Goal: Task Accomplishment & Management: Use online tool/utility

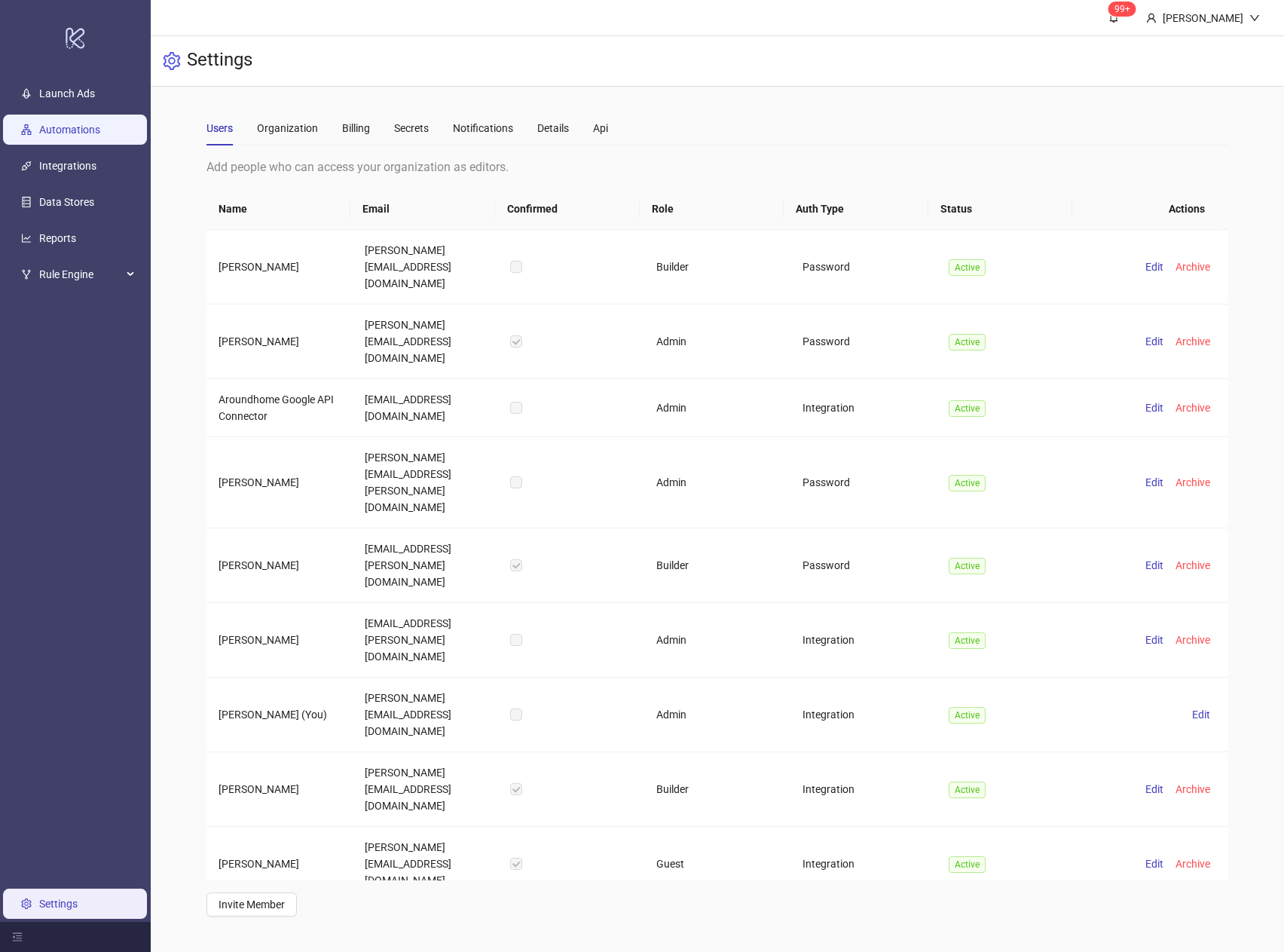
click at [100, 130] on link "Automations" at bounding box center [69, 129] width 61 height 12
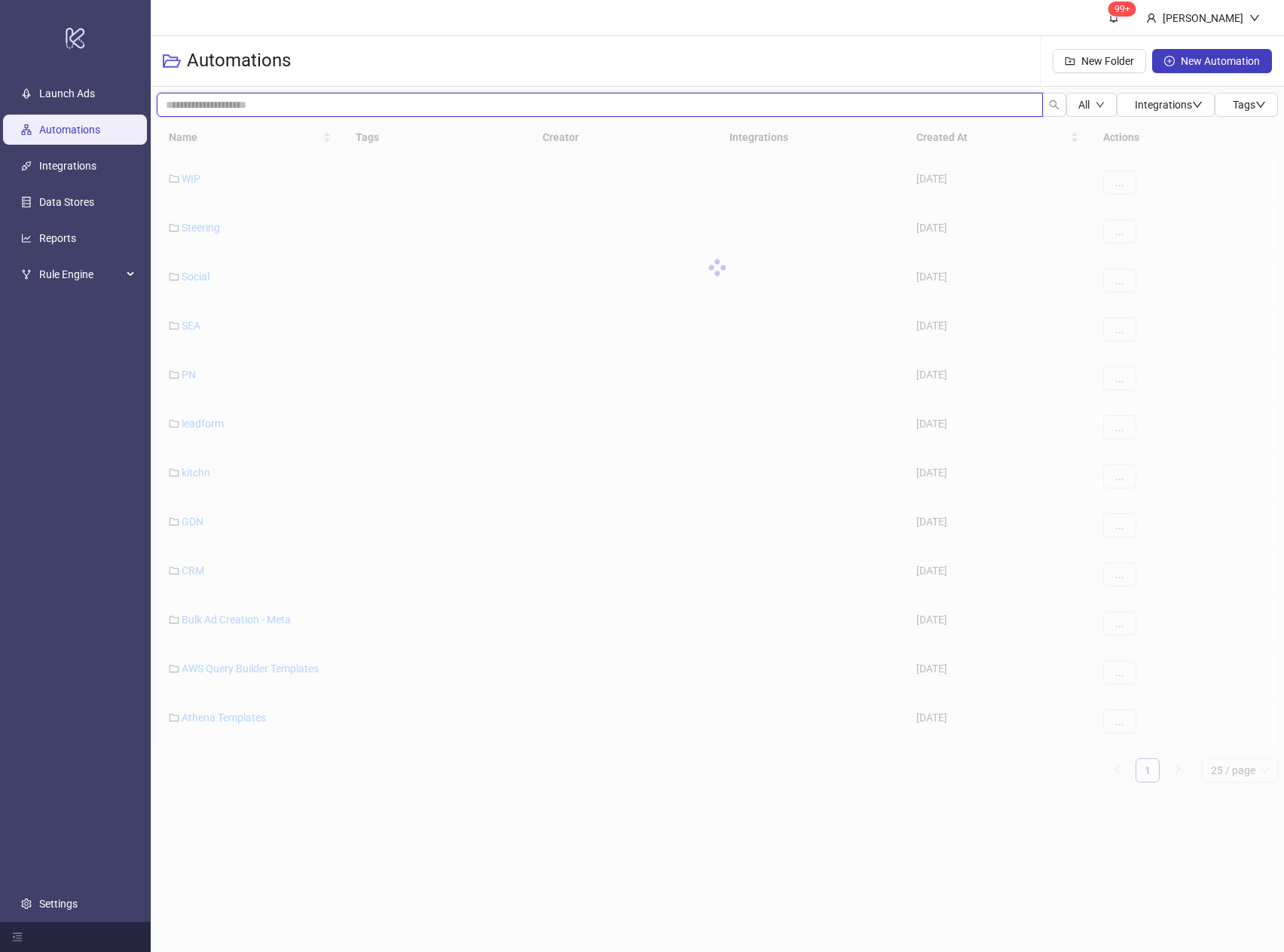
click at [399, 110] on input "search" at bounding box center [600, 105] width 886 height 24
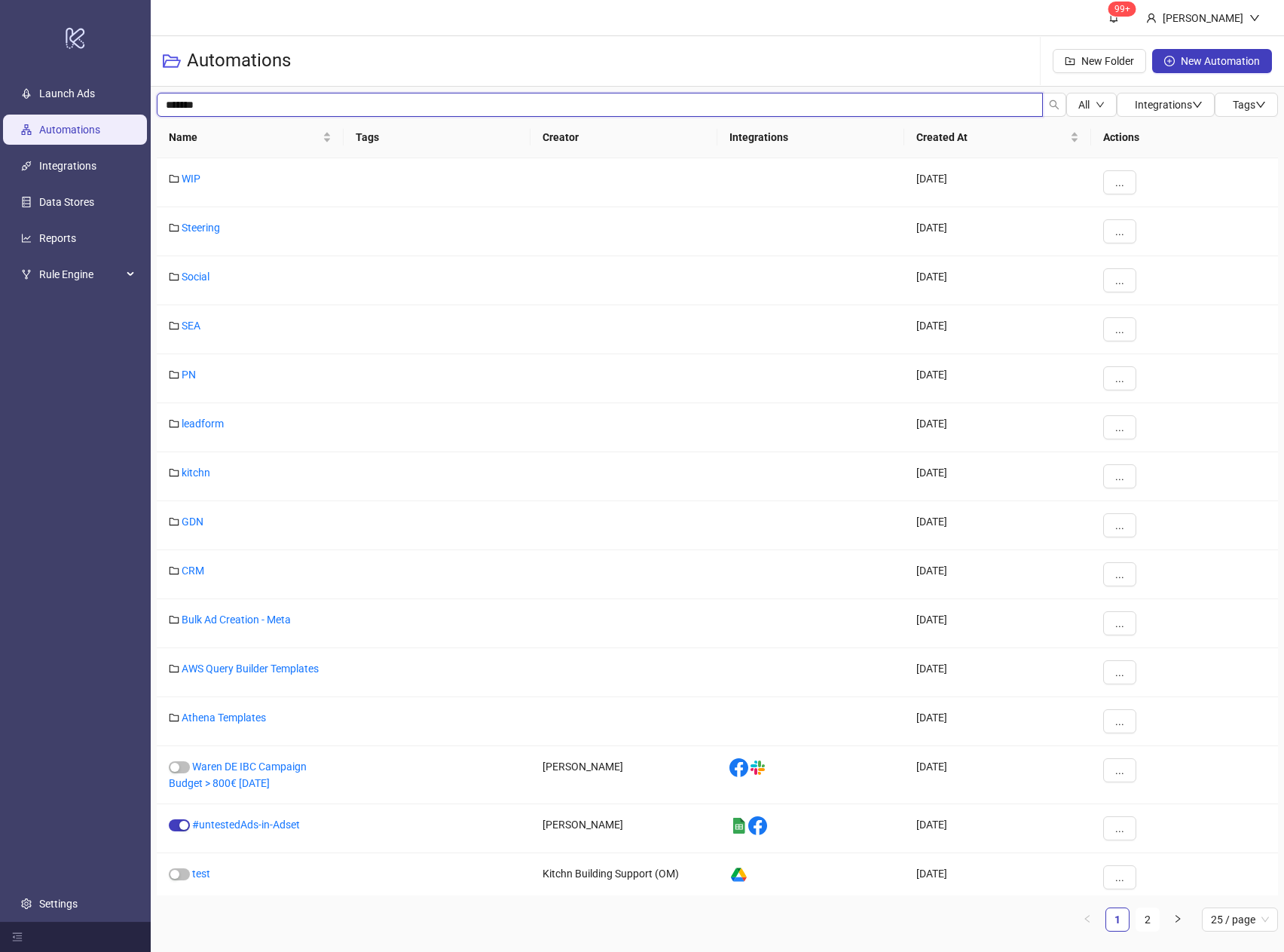
type input "*******"
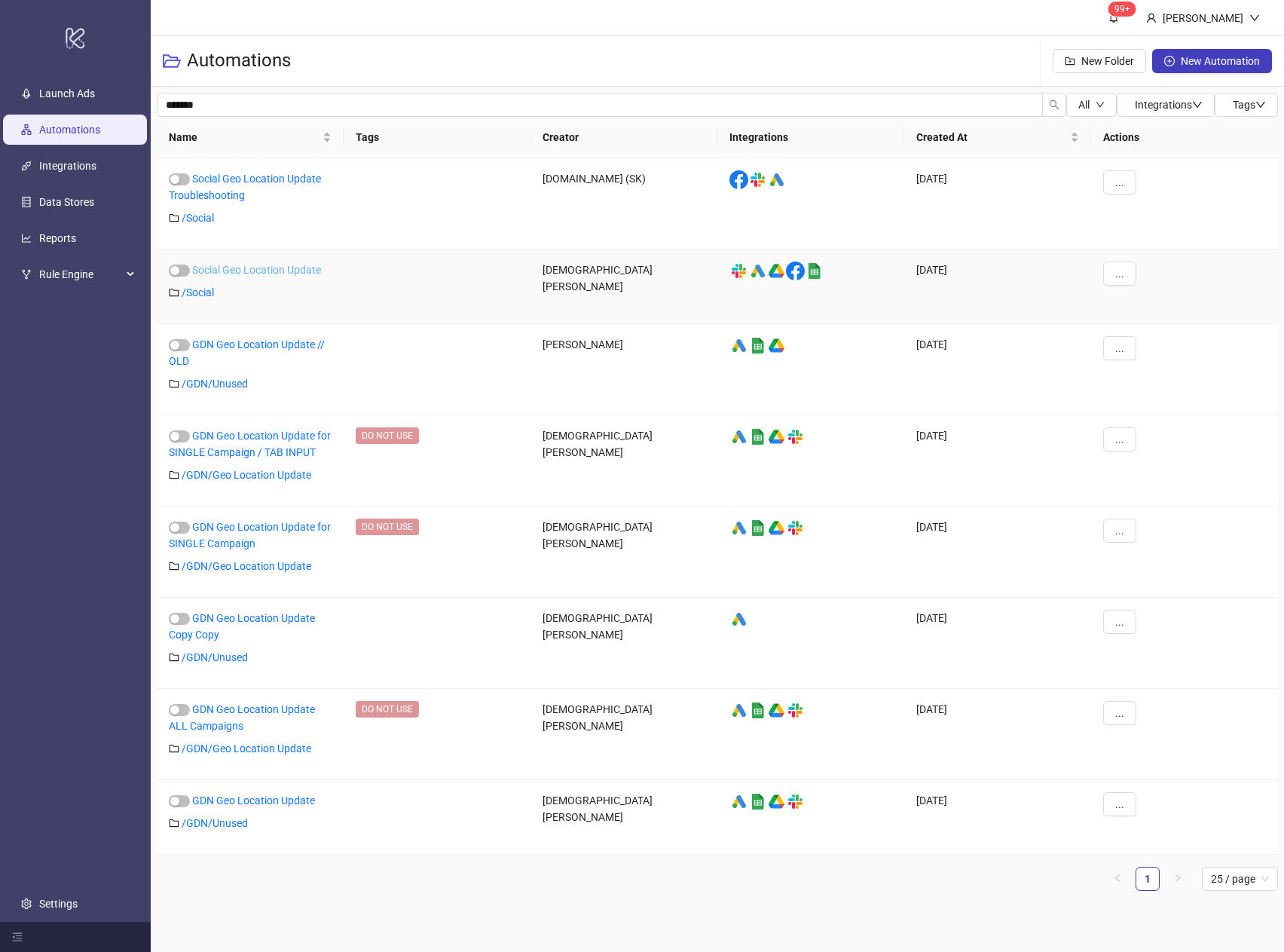
click at [262, 271] on link "Social Geo Location Update" at bounding box center [256, 269] width 129 height 12
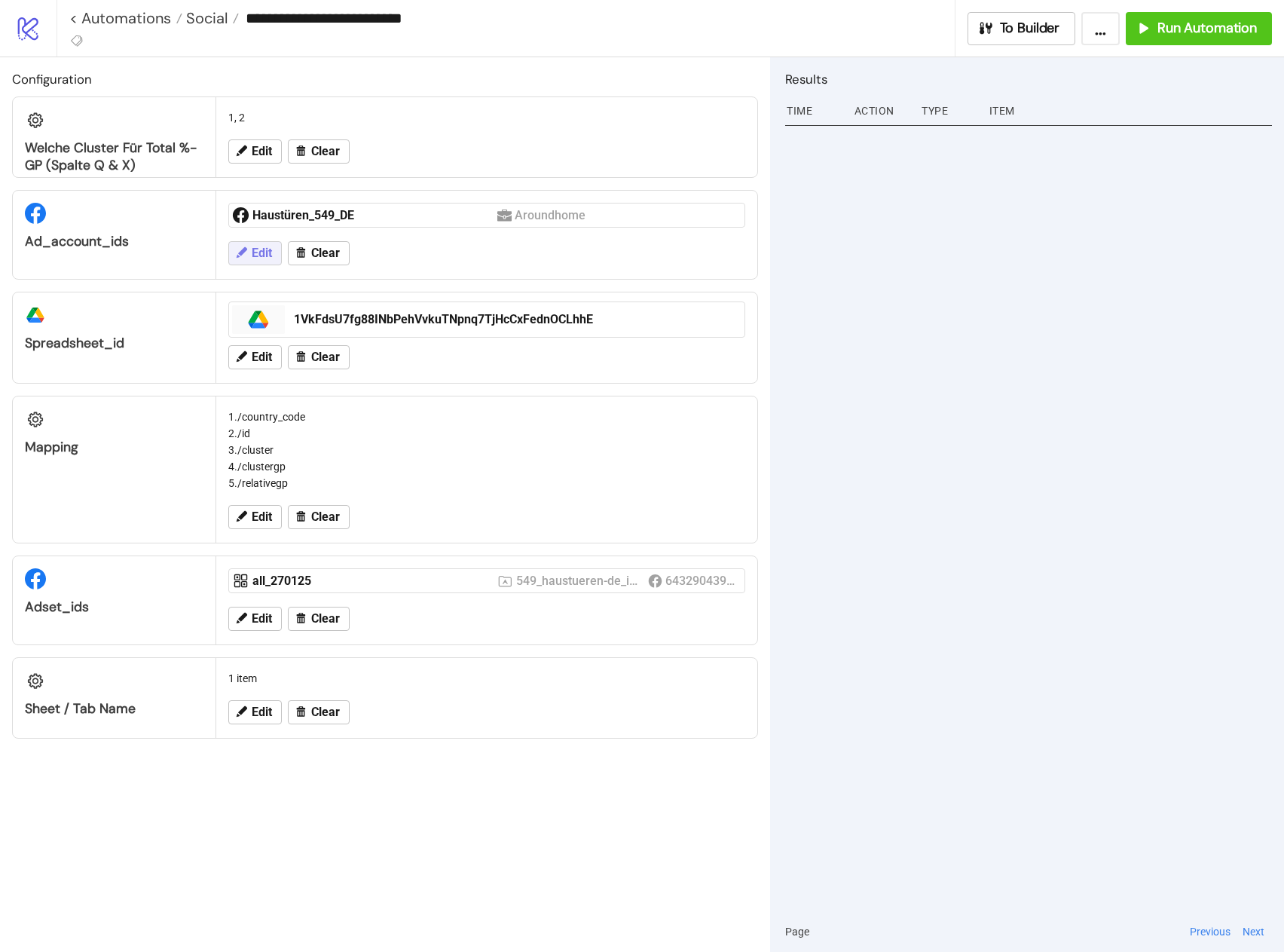
click at [256, 254] on span "Edit" at bounding box center [262, 253] width 20 height 14
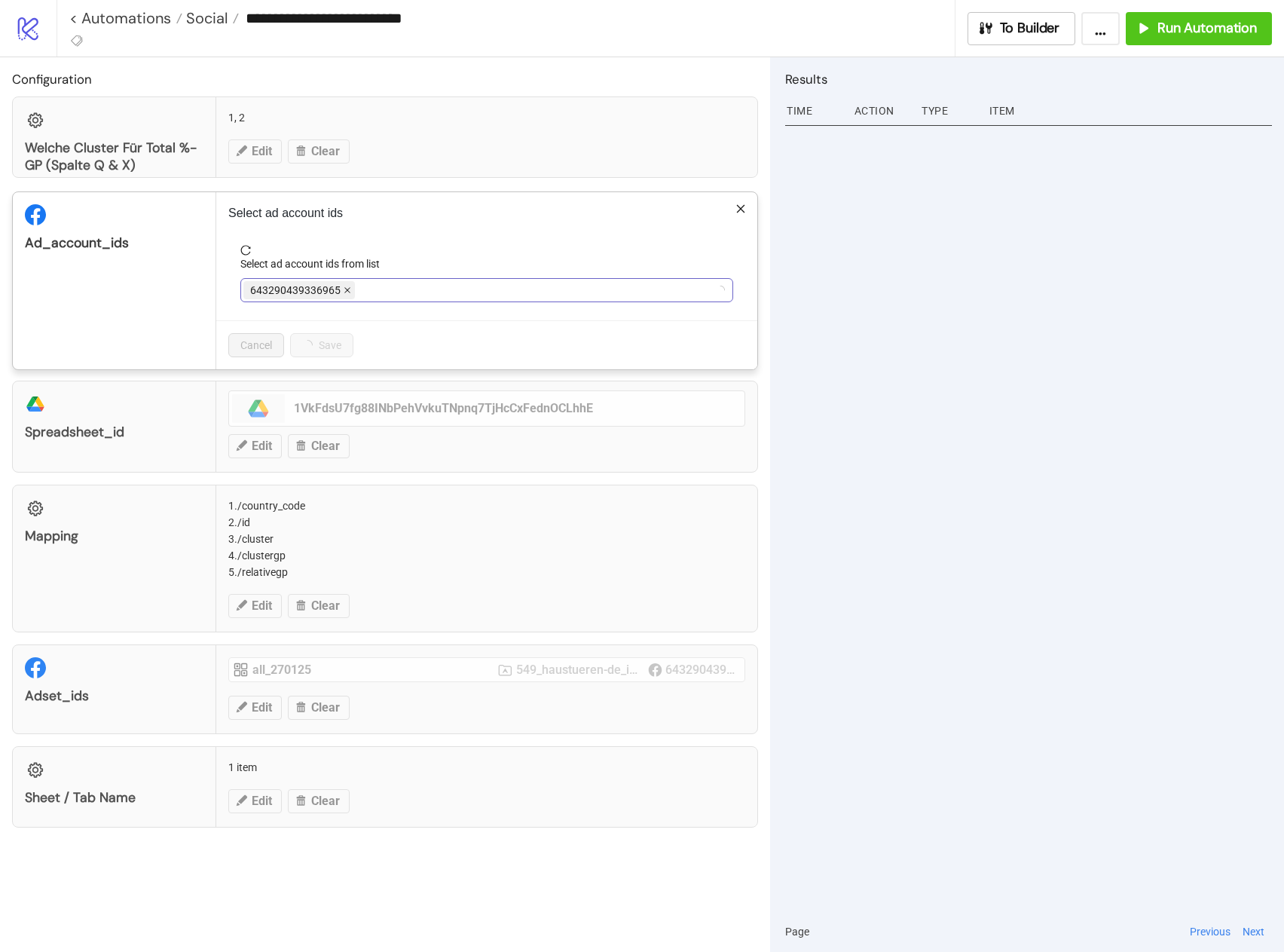
click at [344, 288] on icon "close" at bounding box center [347, 290] width 7 height 7
click at [337, 292] on div at bounding box center [479, 290] width 471 height 21
click at [350, 288] on span "Haustüren_549_DE" at bounding box center [298, 290] width 110 height 18
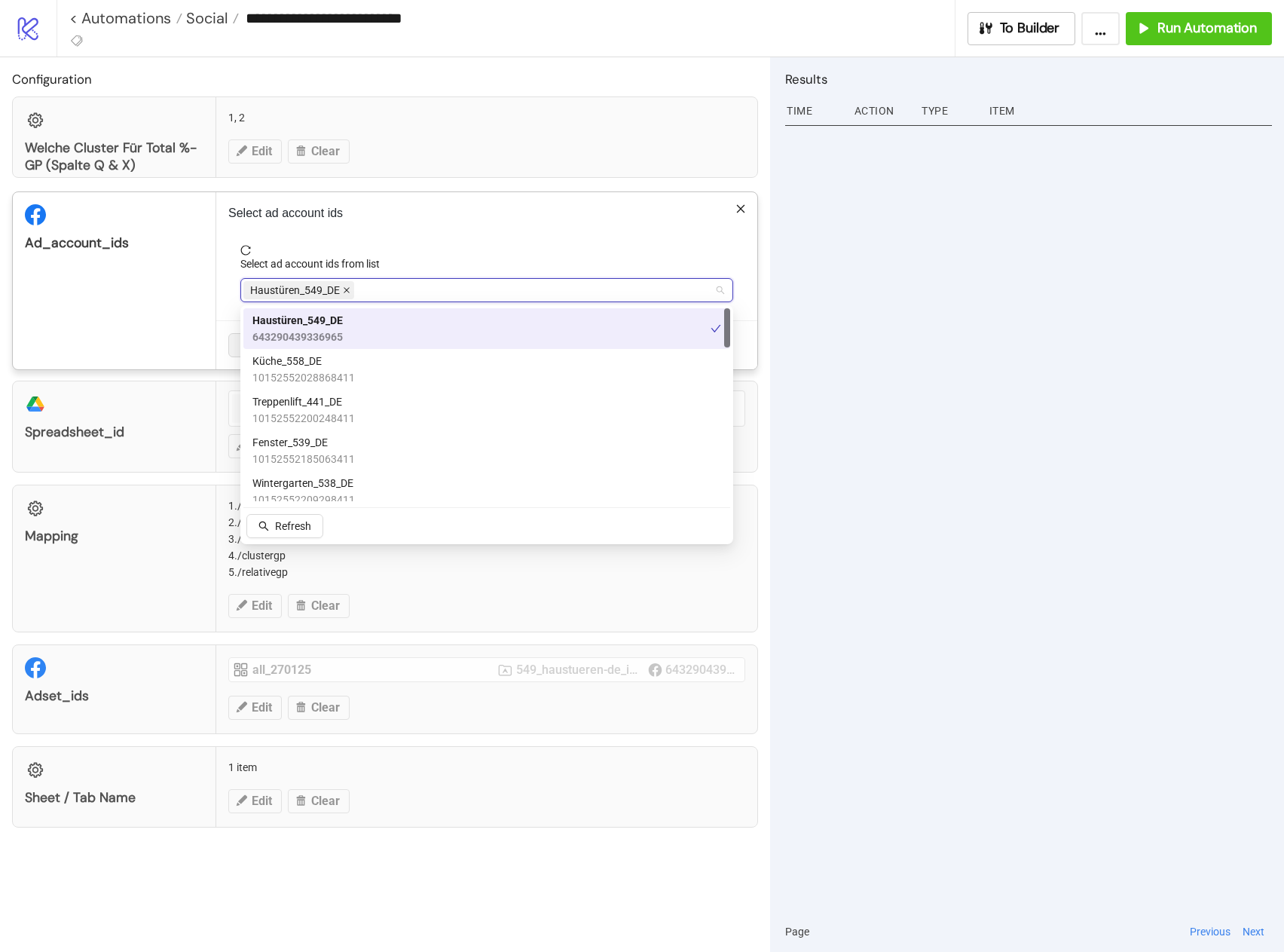
click at [347, 289] on icon "close" at bounding box center [347, 291] width 6 height 6
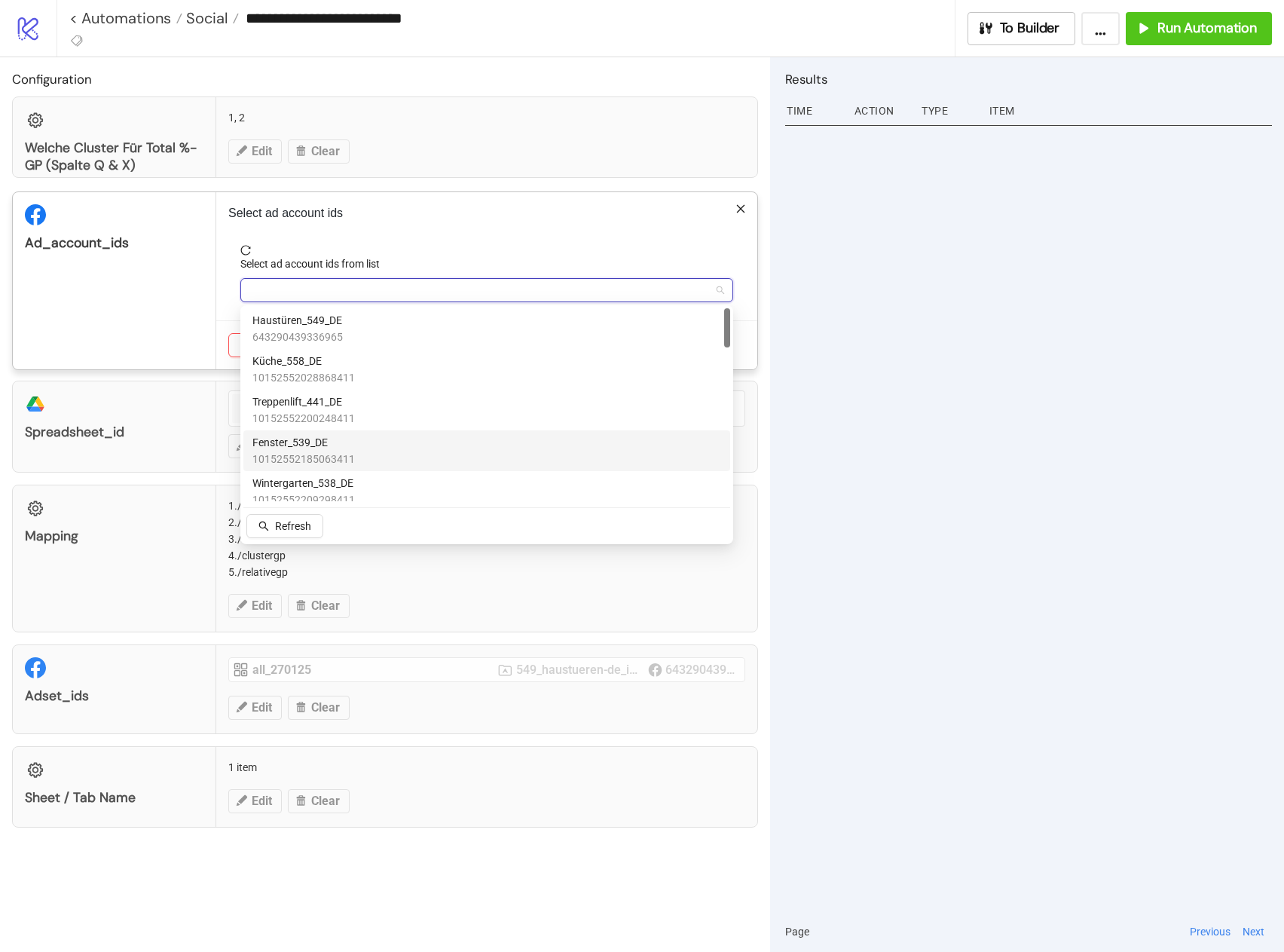
click at [337, 440] on span "Fenster_539_DE" at bounding box center [304, 442] width 102 height 16
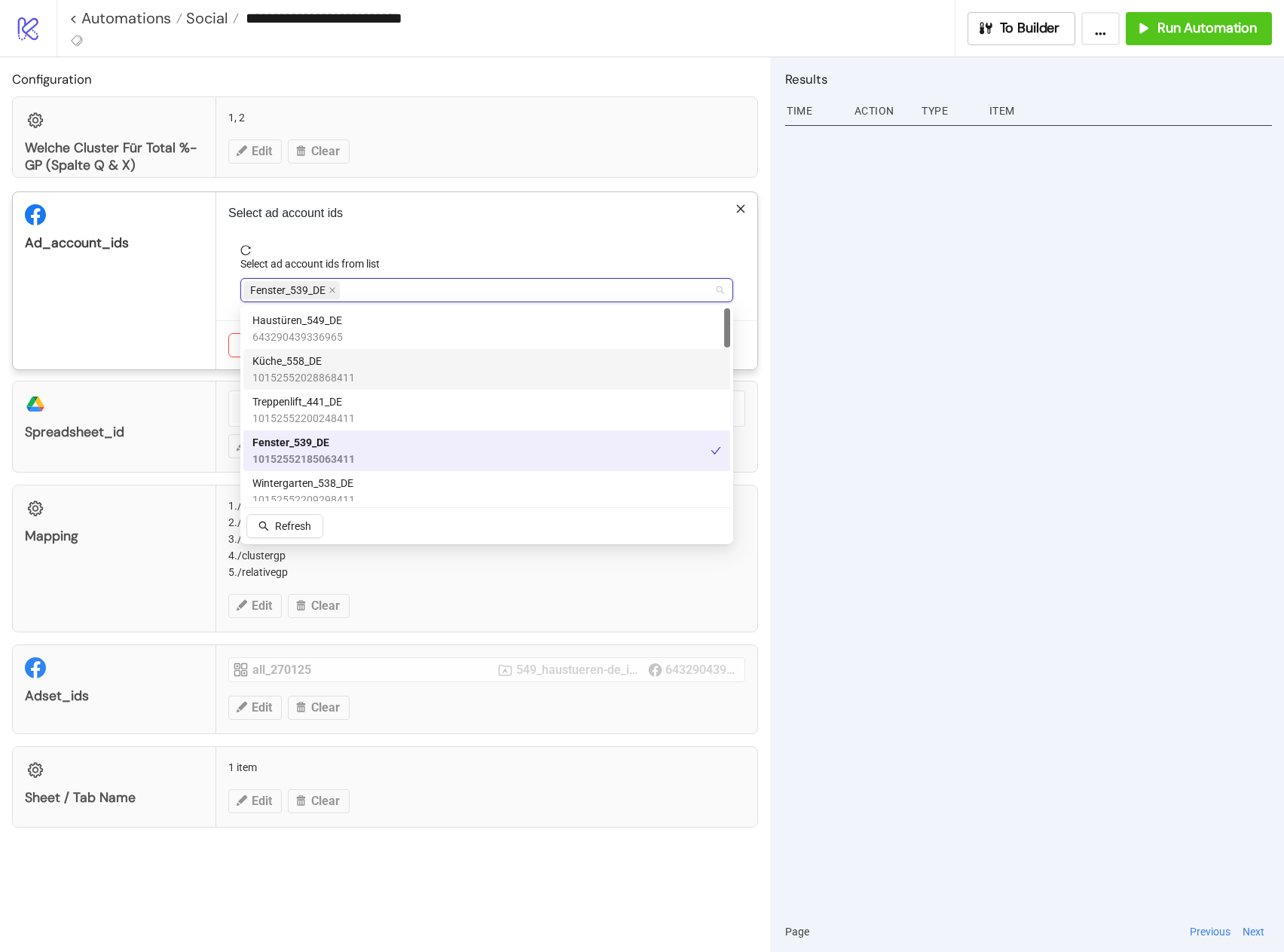
click at [193, 335] on div "ad_account_ids" at bounding box center [114, 281] width 203 height 177
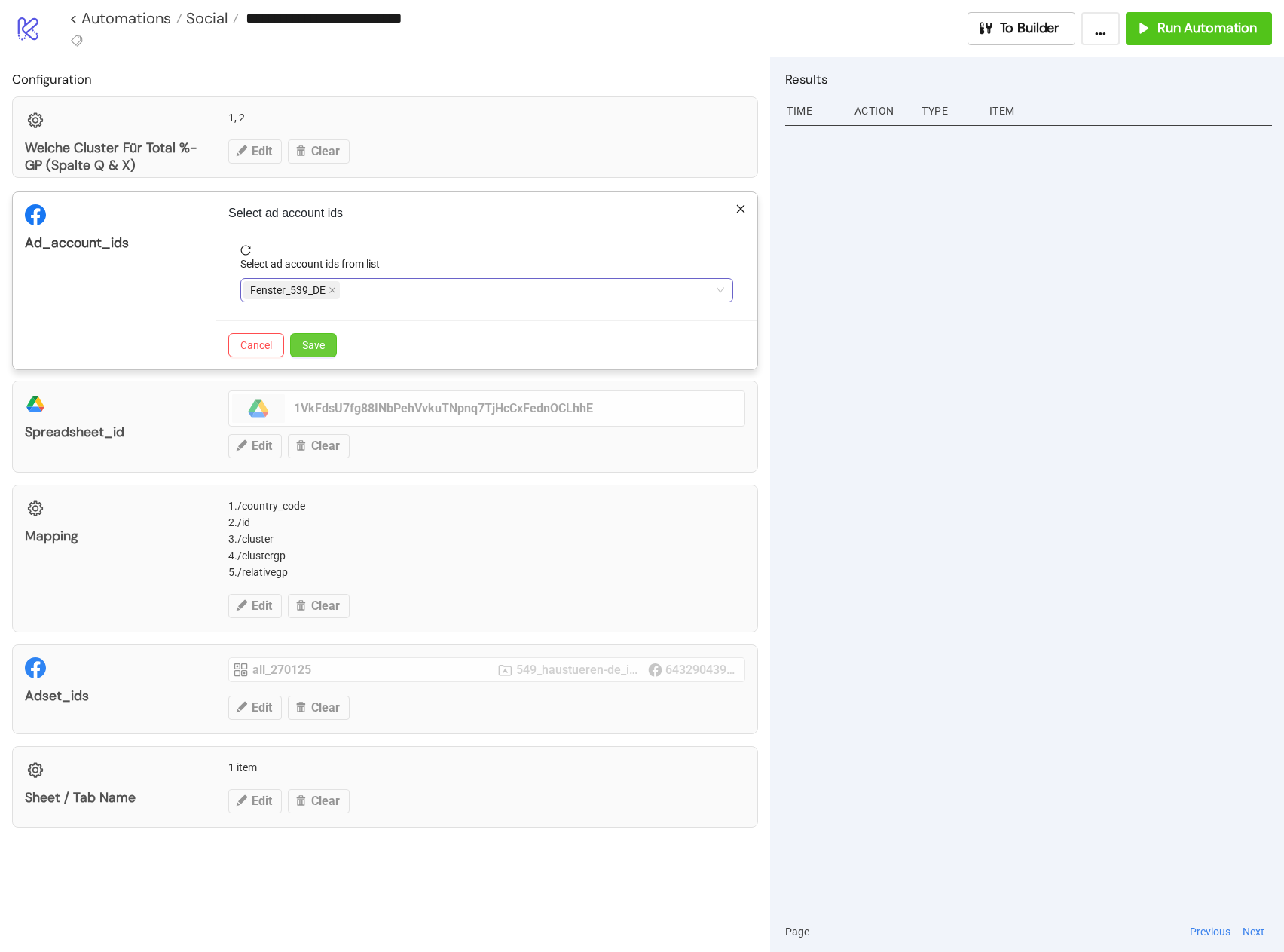
click at [322, 349] on span "Save" at bounding box center [313, 345] width 23 height 12
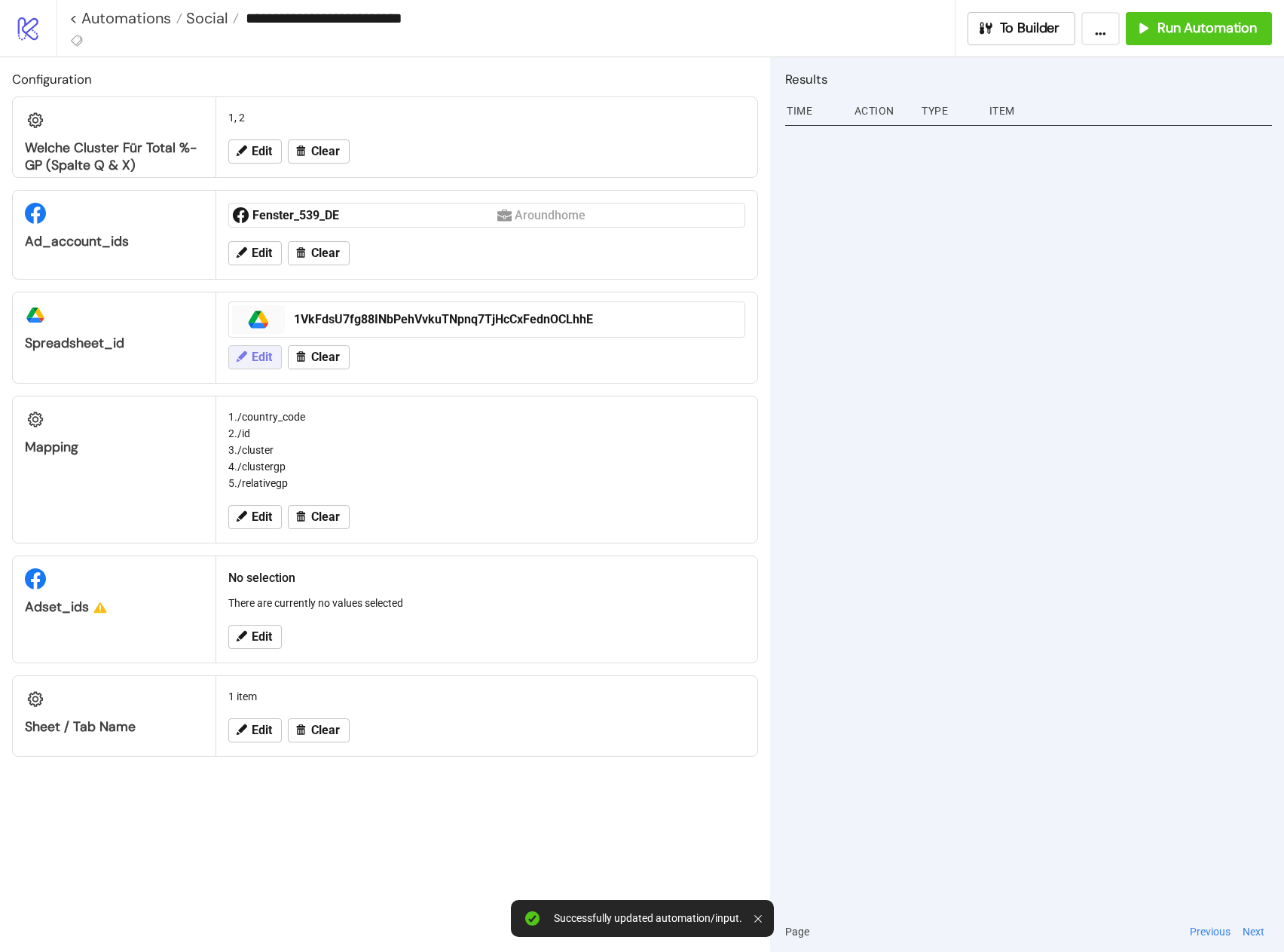
click at [264, 361] on span "Edit" at bounding box center [262, 357] width 20 height 14
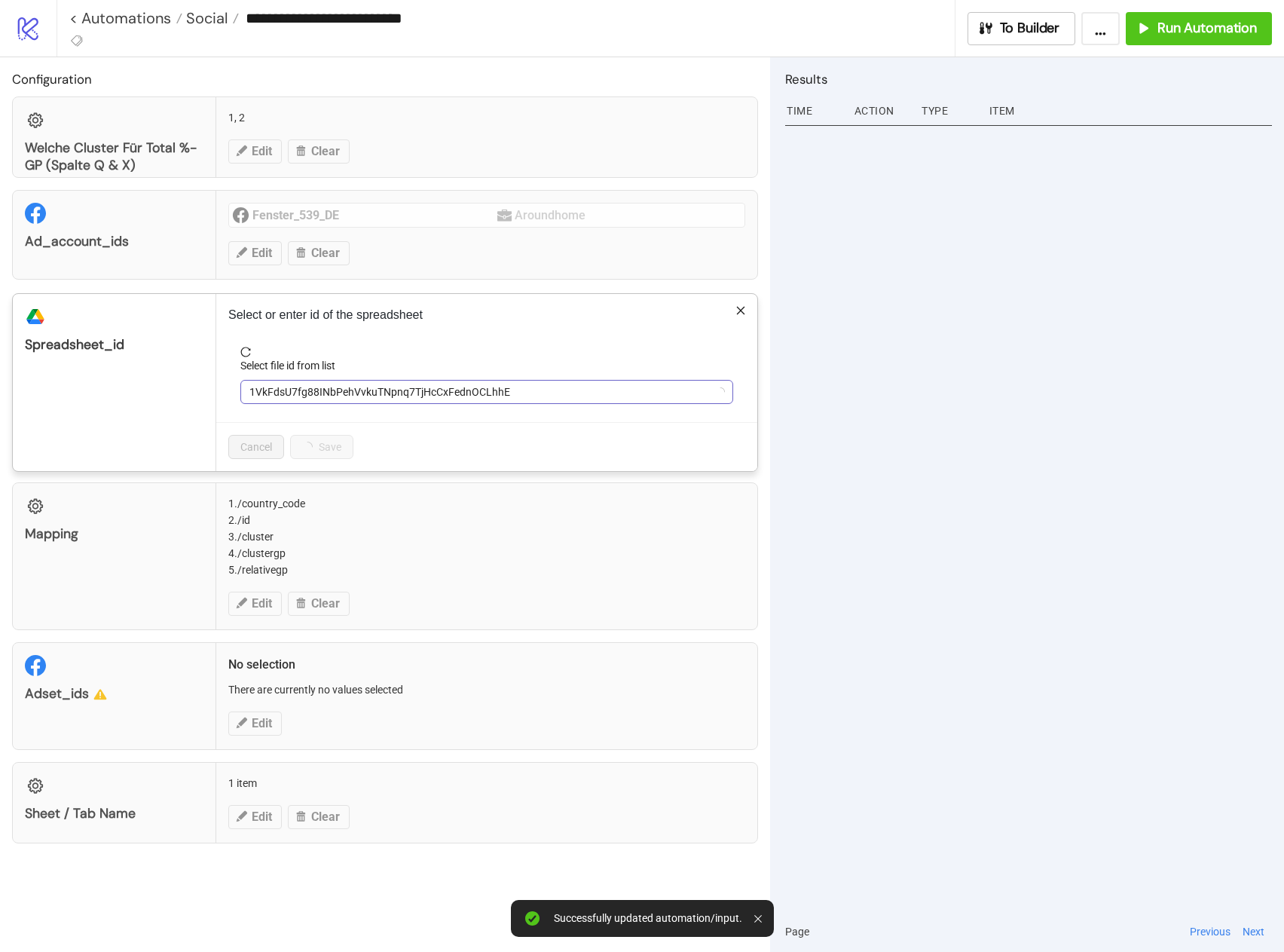
click at [305, 388] on span "1VkFdsU7fg88INbPehVvkuTNpnq7TjHcCxFednOCLhhE" at bounding box center [487, 391] width 475 height 23
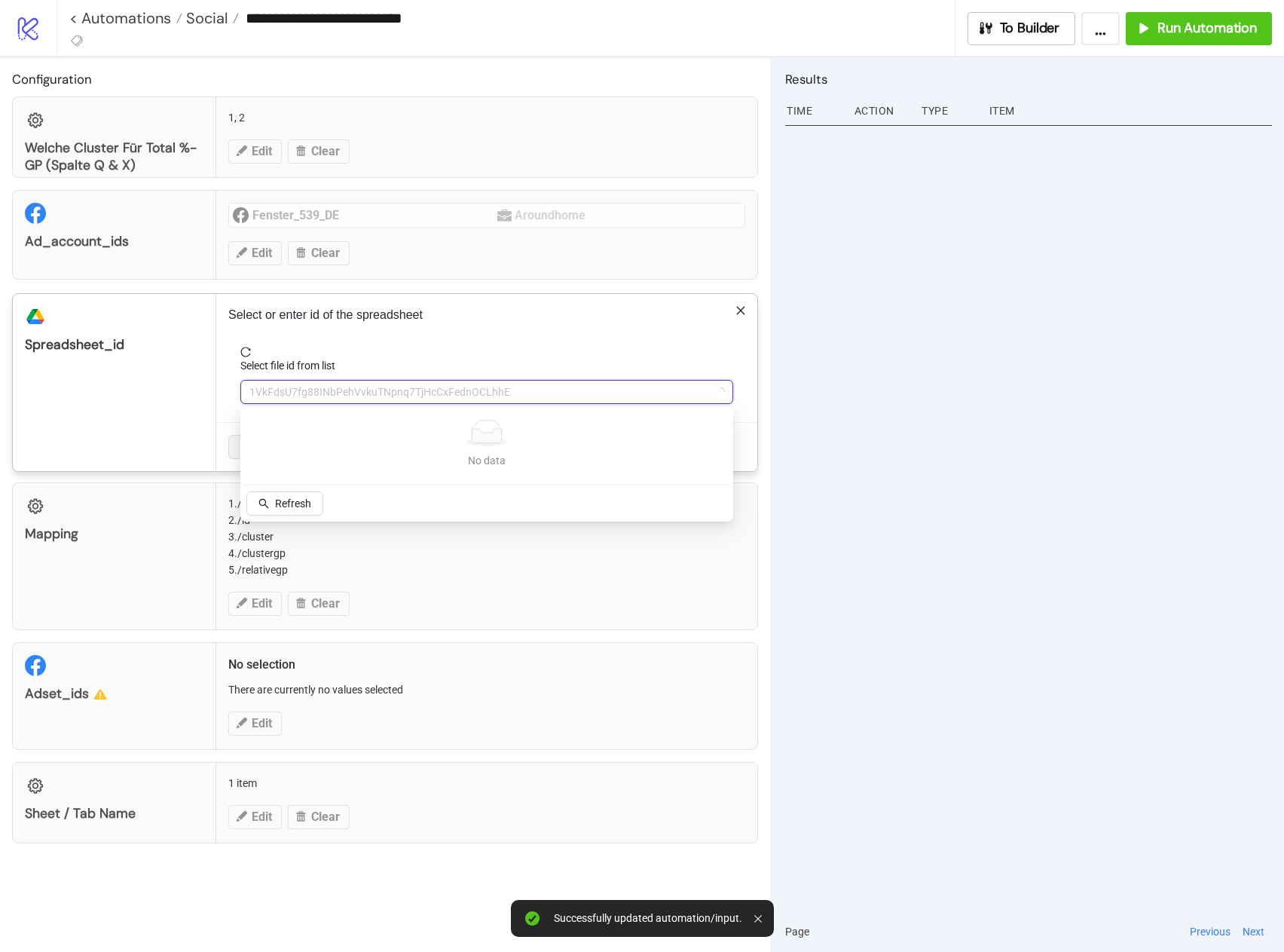
click at [407, 296] on div "Select or enter id of the spreadsheet Select file id from list 1VkFdsU7fg88INbP…" at bounding box center [486, 382] width 541 height 177
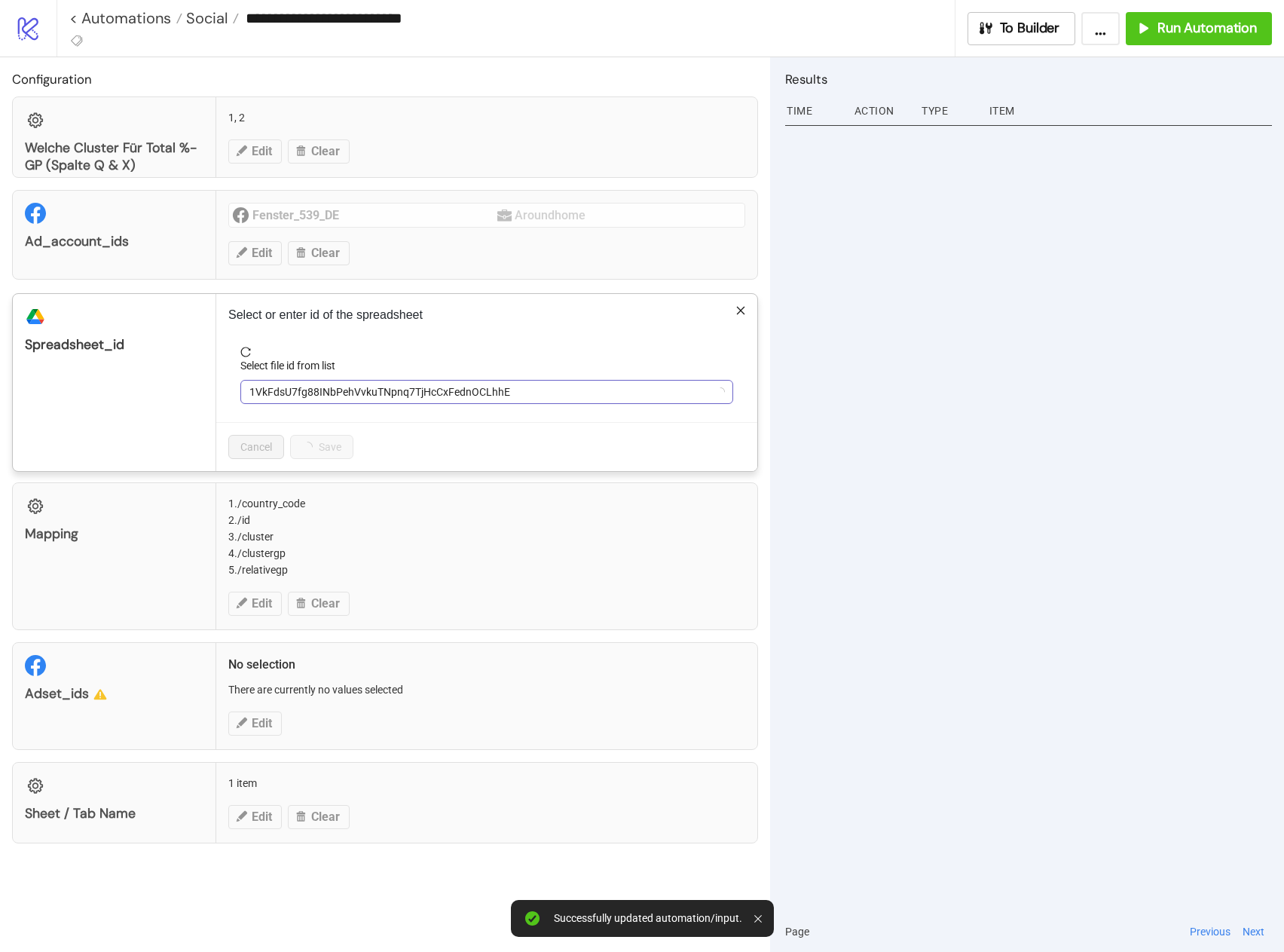
click at [344, 388] on span "1VkFdsU7fg88INbPehVvkuTNpnq7TjHcCxFednOCLhhE" at bounding box center [487, 391] width 475 height 23
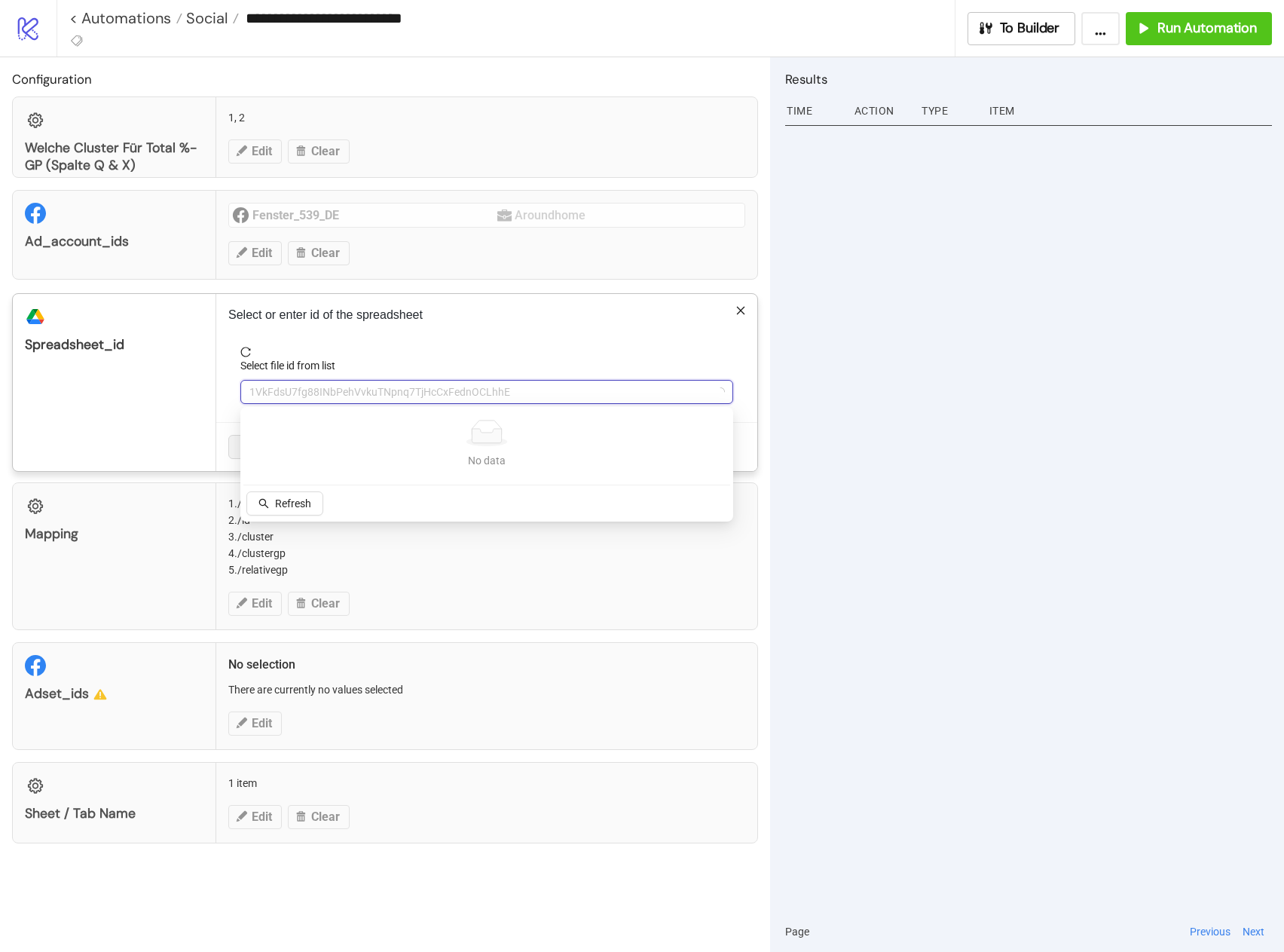
click at [623, 328] on div "Select or enter id of the spreadsheet Select file id from list 1VkFdsU7fg88INbP…" at bounding box center [486, 382] width 541 height 177
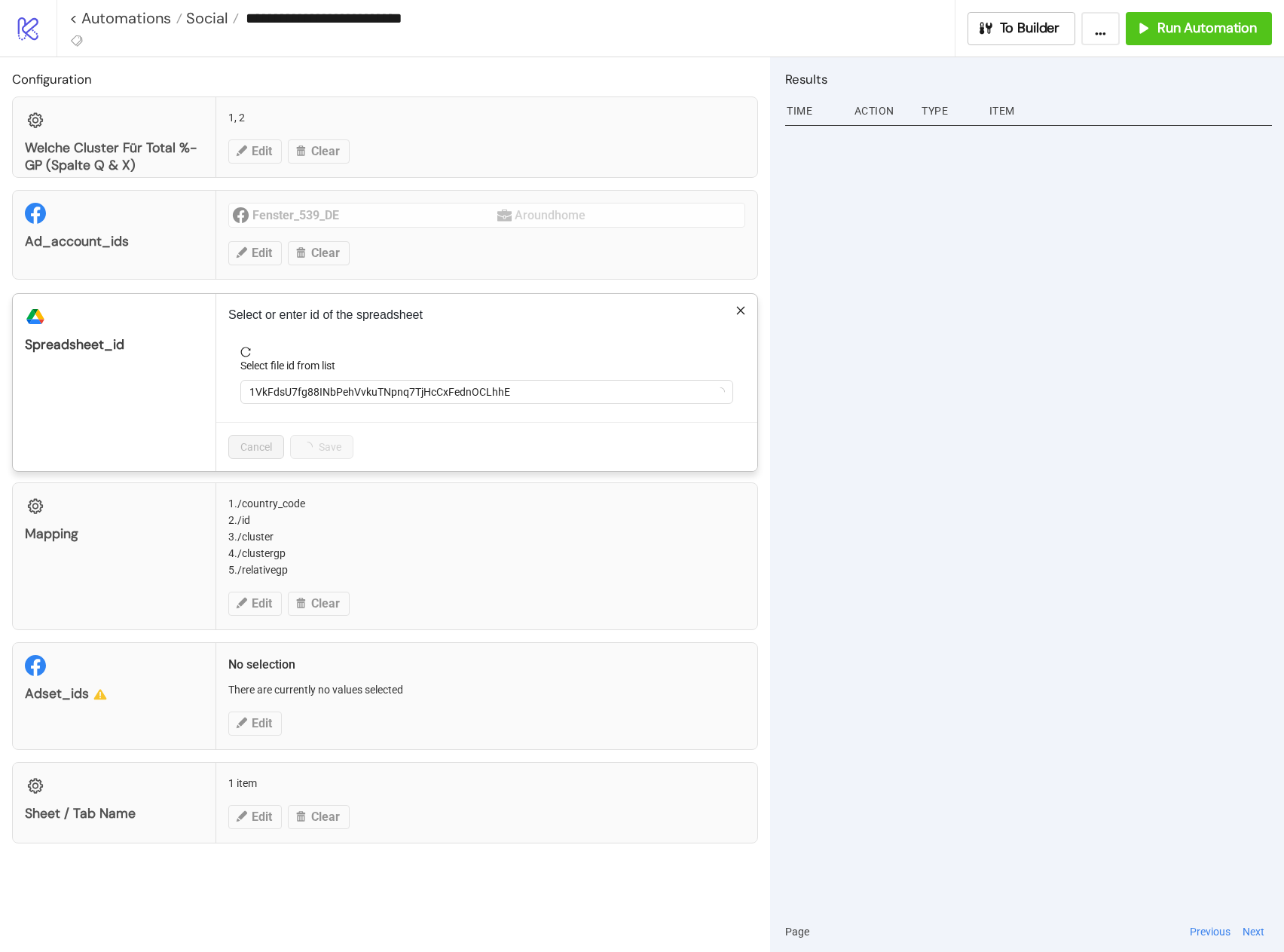
click at [164, 420] on div "**********" at bounding box center [642, 476] width 1284 height 952
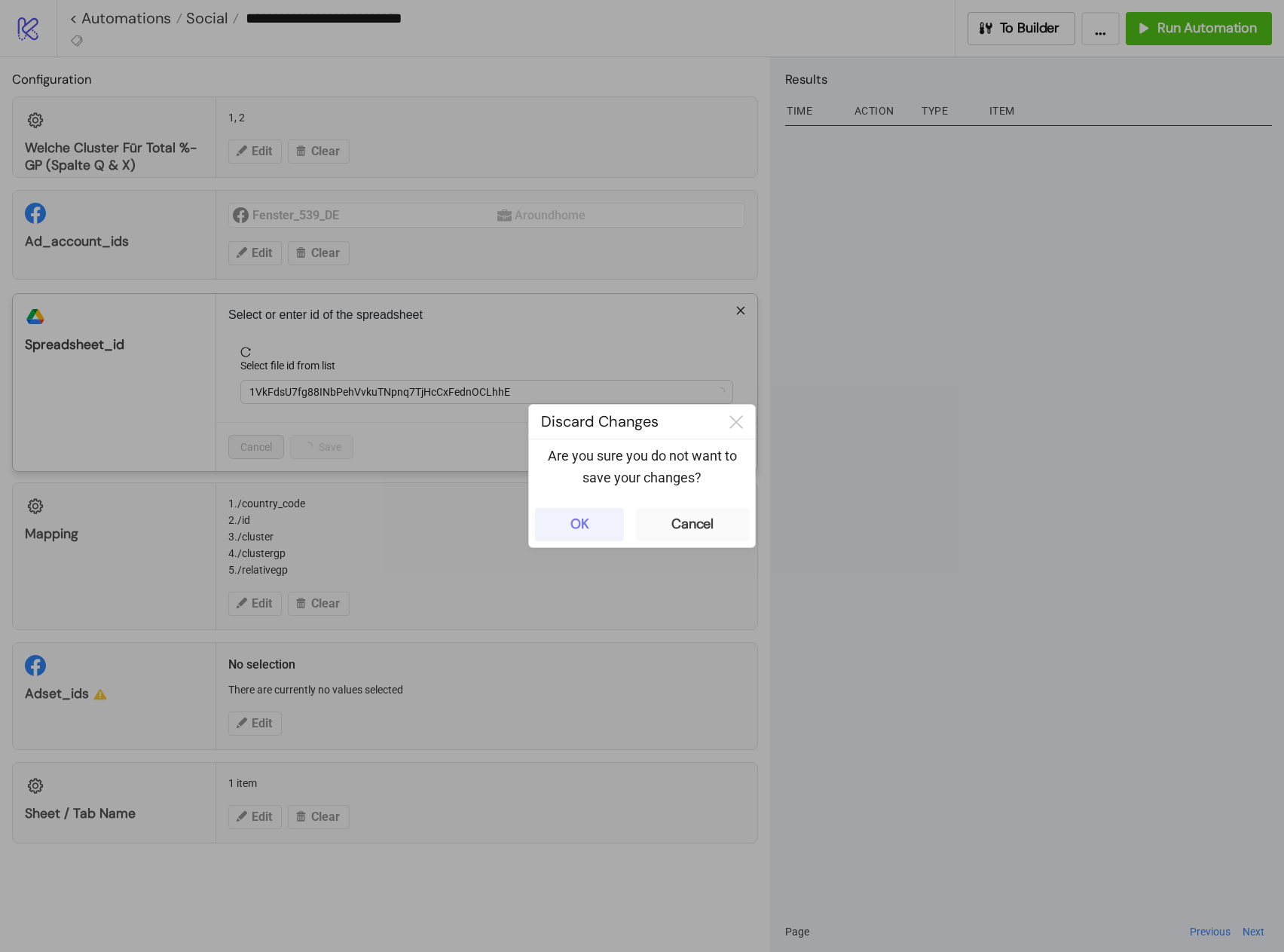
click at [610, 525] on button "OK" at bounding box center [580, 524] width 89 height 33
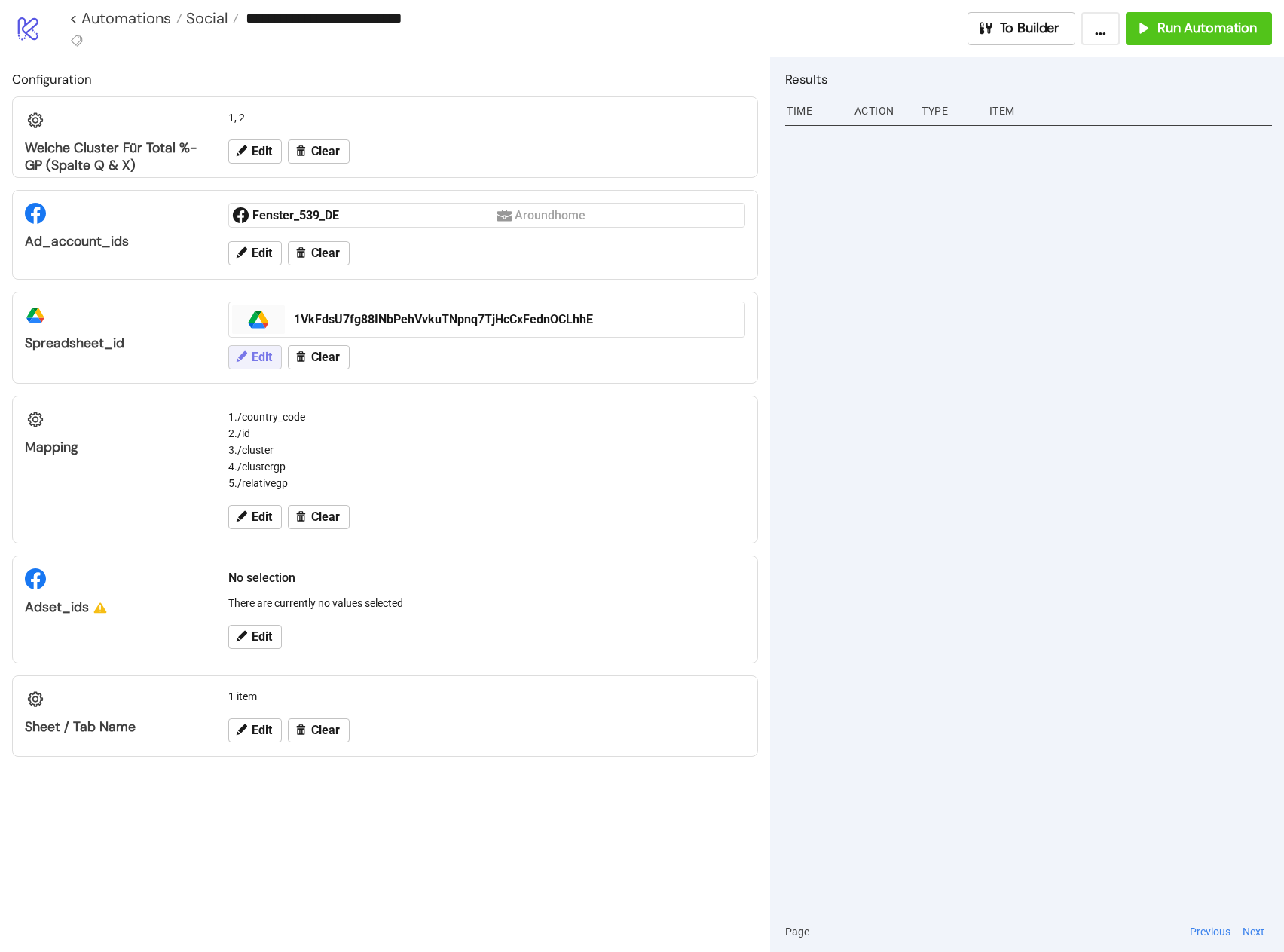
click at [279, 364] on button "Edit" at bounding box center [254, 357] width 54 height 24
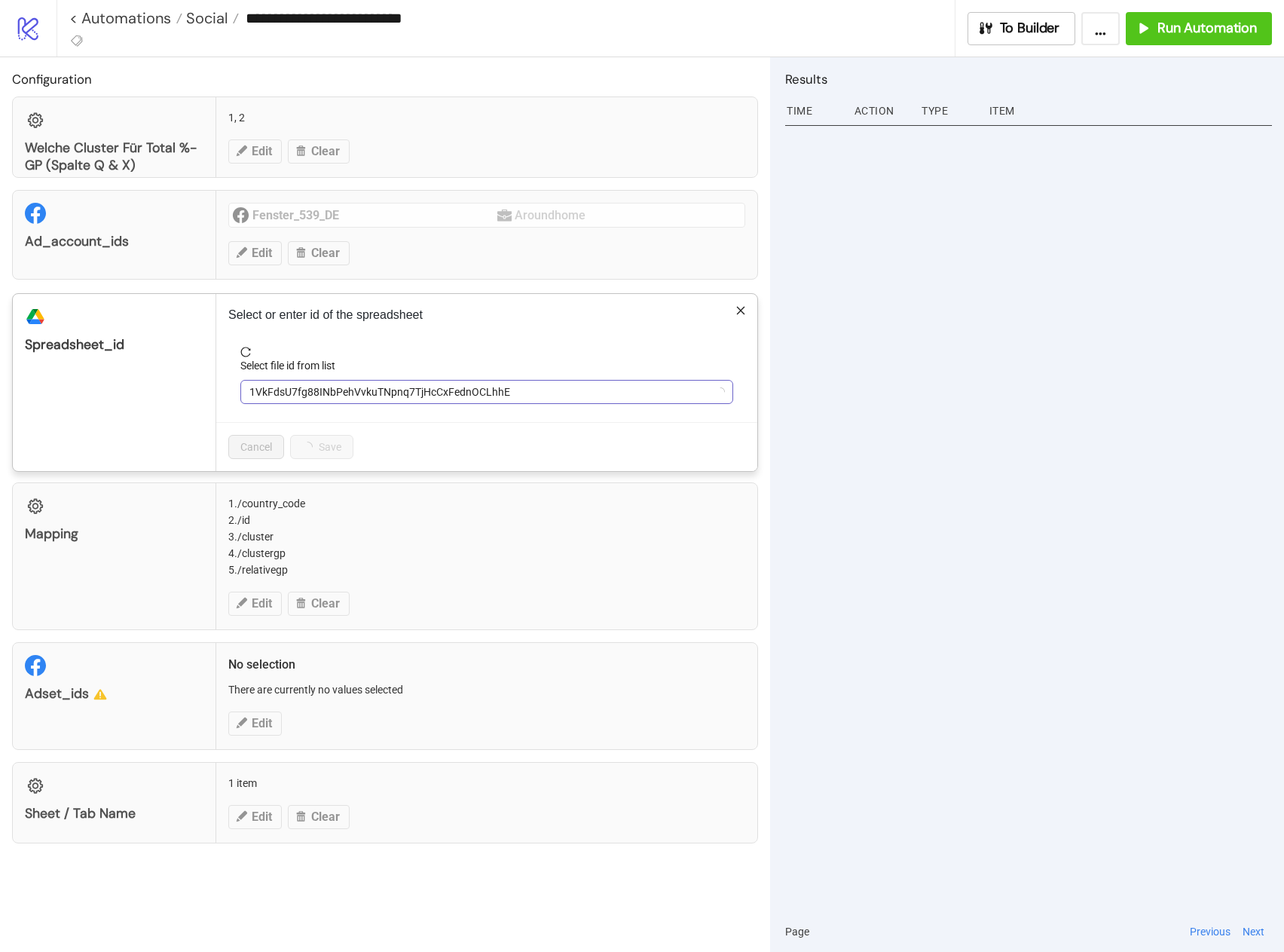
click at [321, 385] on span "1VkFdsU7fg88INbPehVvkuTNpnq7TjHcCxFednOCLhhE" at bounding box center [487, 391] width 475 height 23
click at [323, 385] on span "SL_34_2025" at bounding box center [487, 391] width 475 height 23
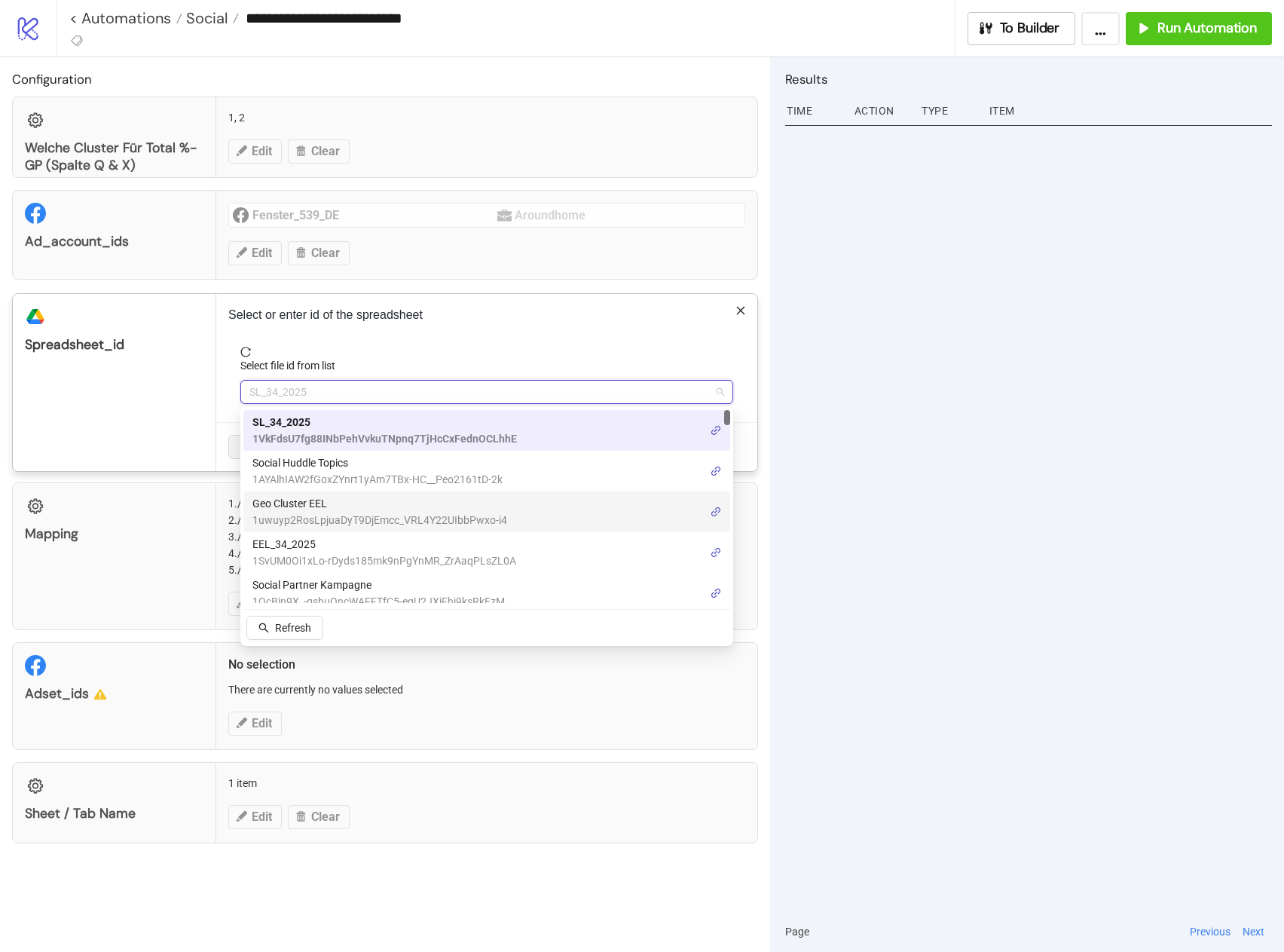
click at [354, 507] on span "Geo Cluster EEL" at bounding box center [379, 503] width 254 height 16
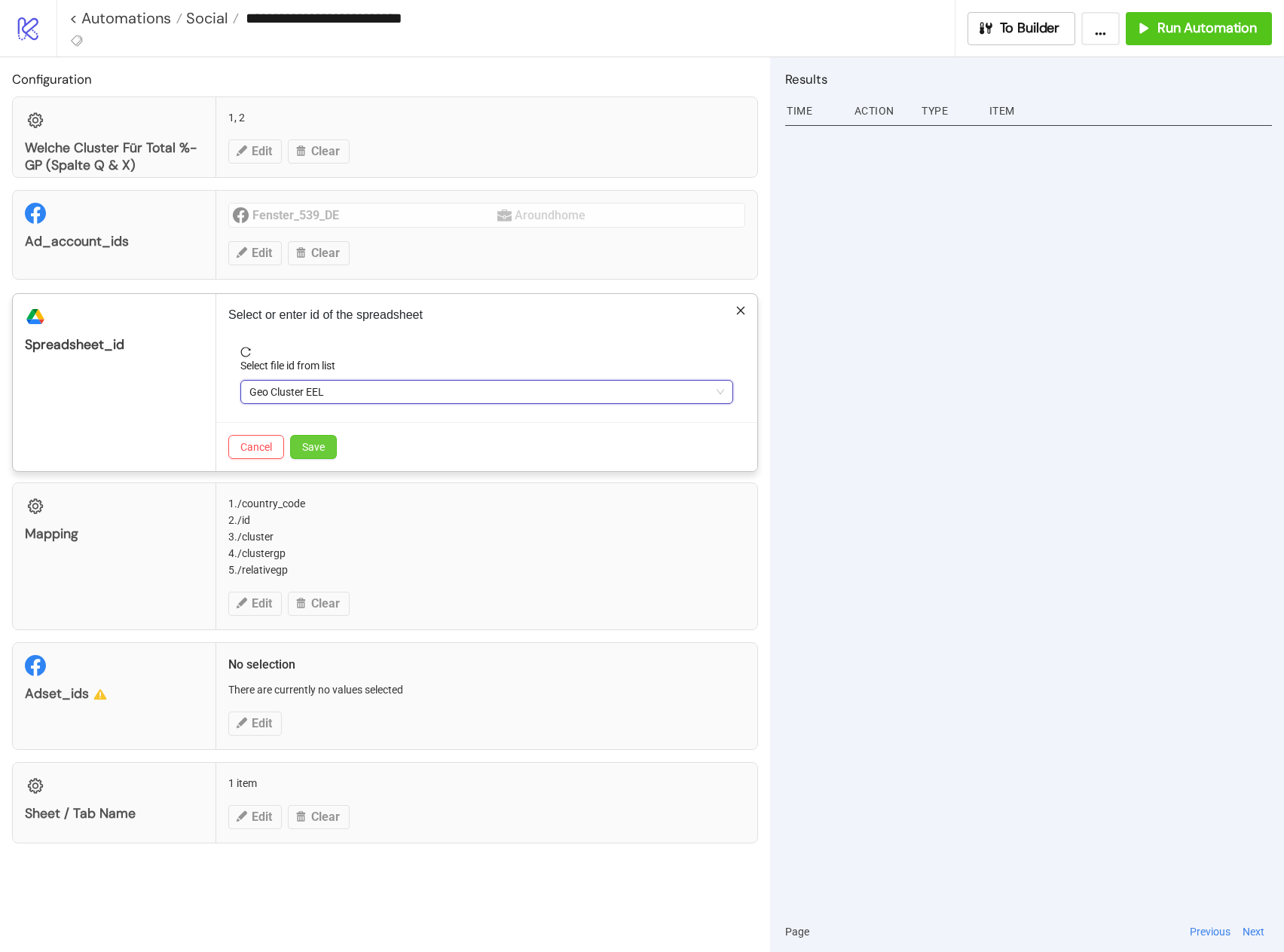
click at [310, 447] on span "Save" at bounding box center [313, 446] width 23 height 12
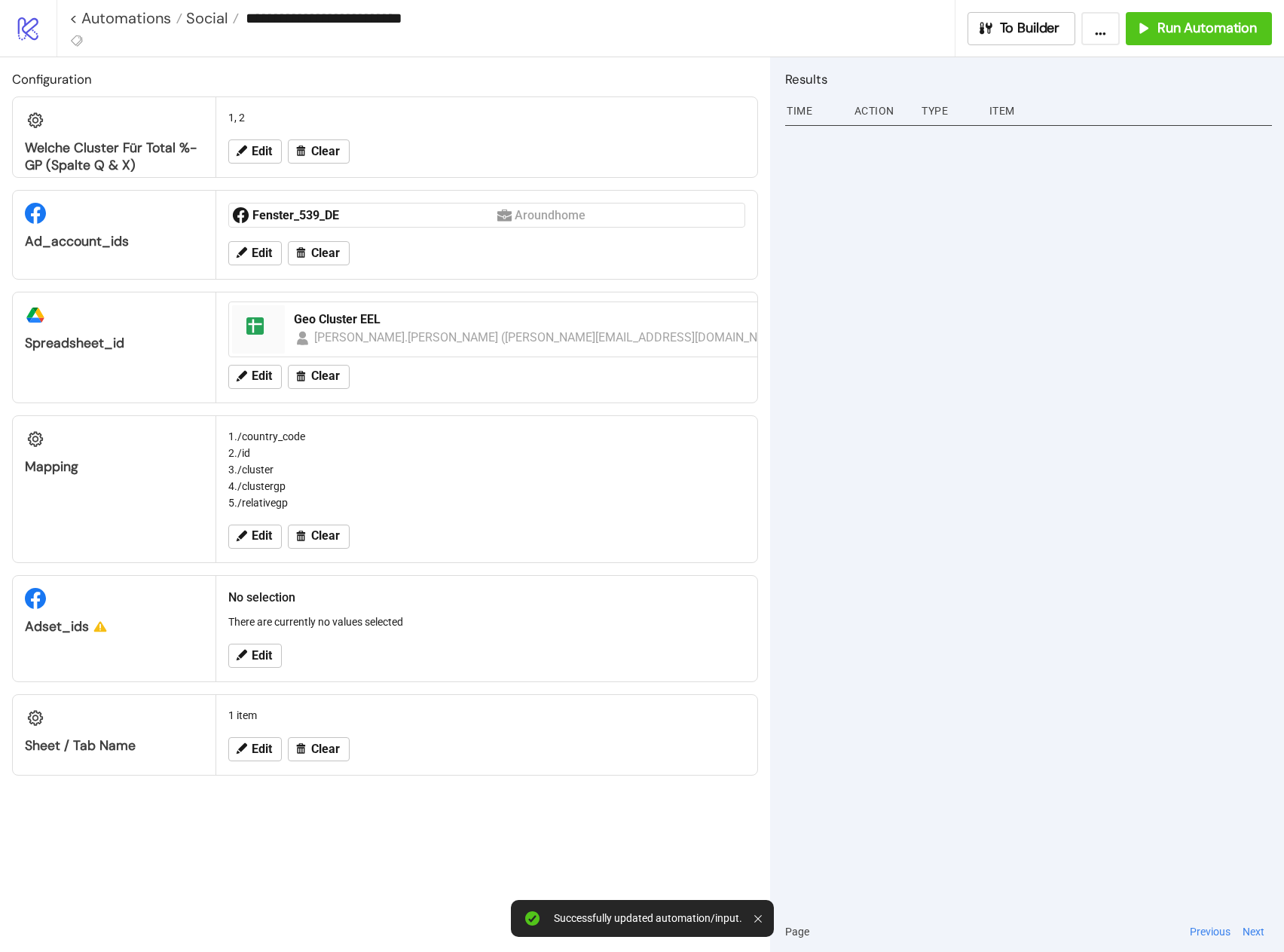
click at [264, 550] on div "Edit Clear" at bounding box center [487, 536] width 529 height 39
click at [264, 542] on span "Edit" at bounding box center [262, 535] width 20 height 14
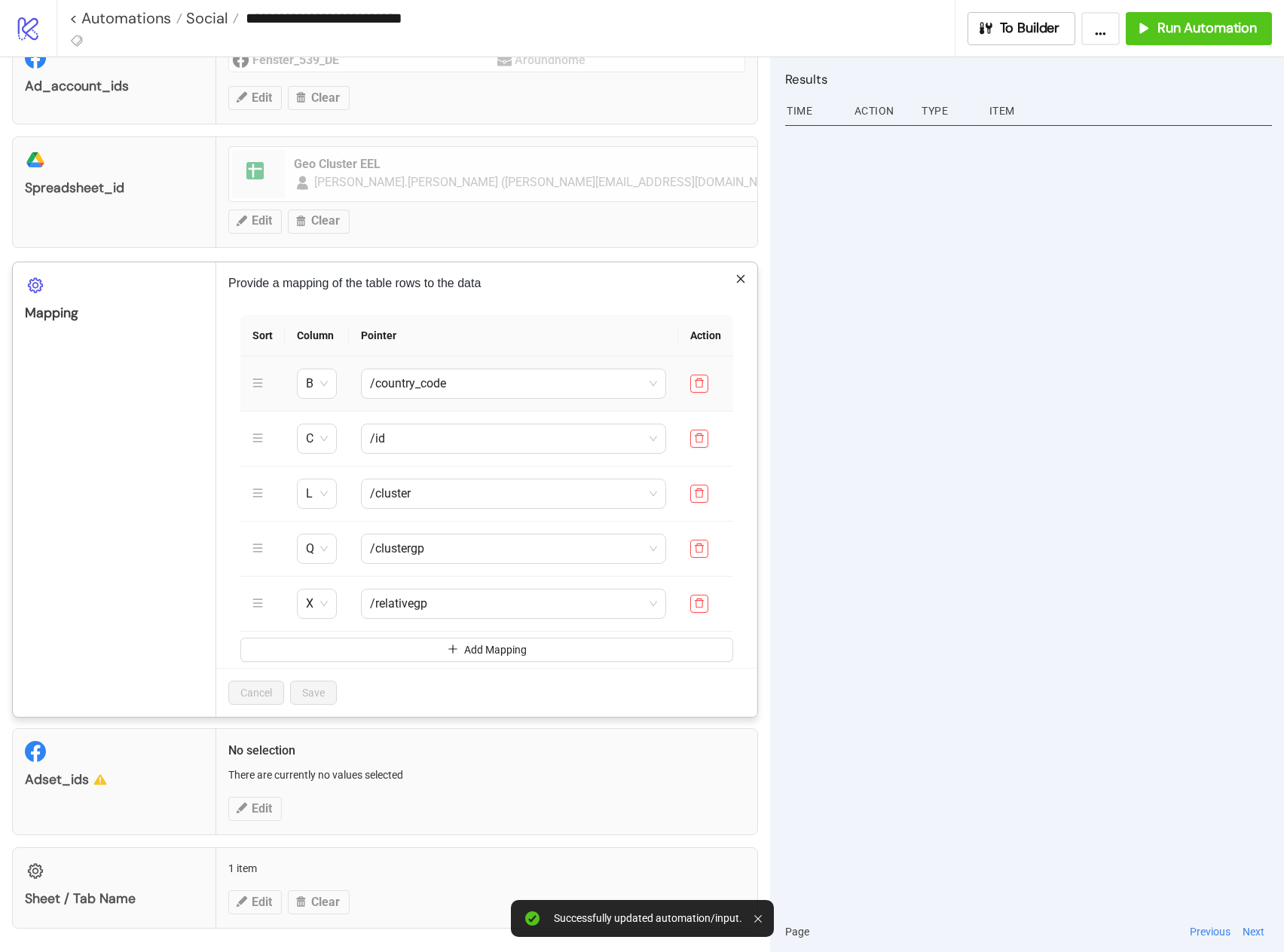
scroll to position [156, 0]
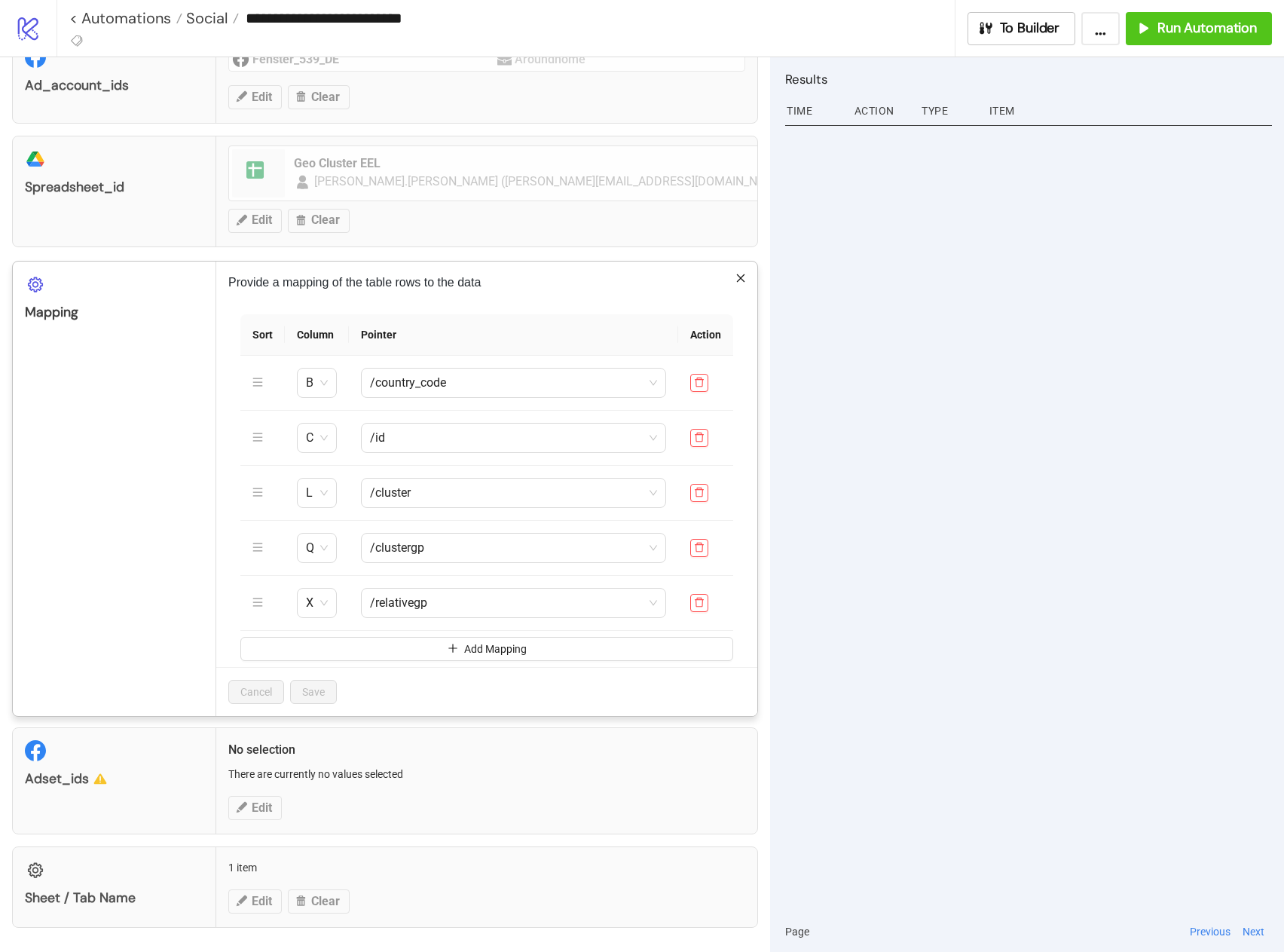
click at [267, 808] on div "**********" at bounding box center [642, 476] width 1284 height 952
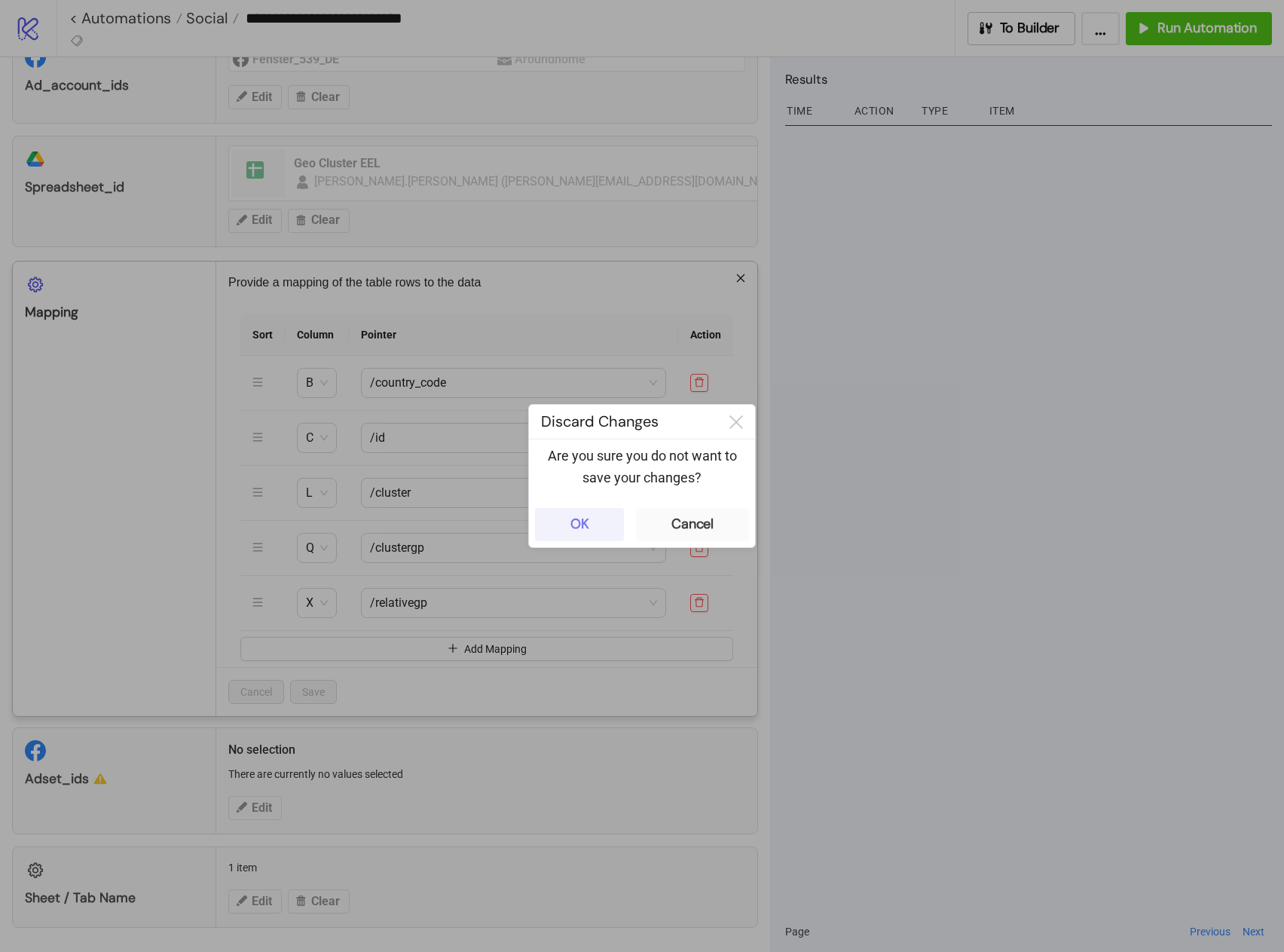
click at [563, 523] on button "OK" at bounding box center [580, 524] width 89 height 33
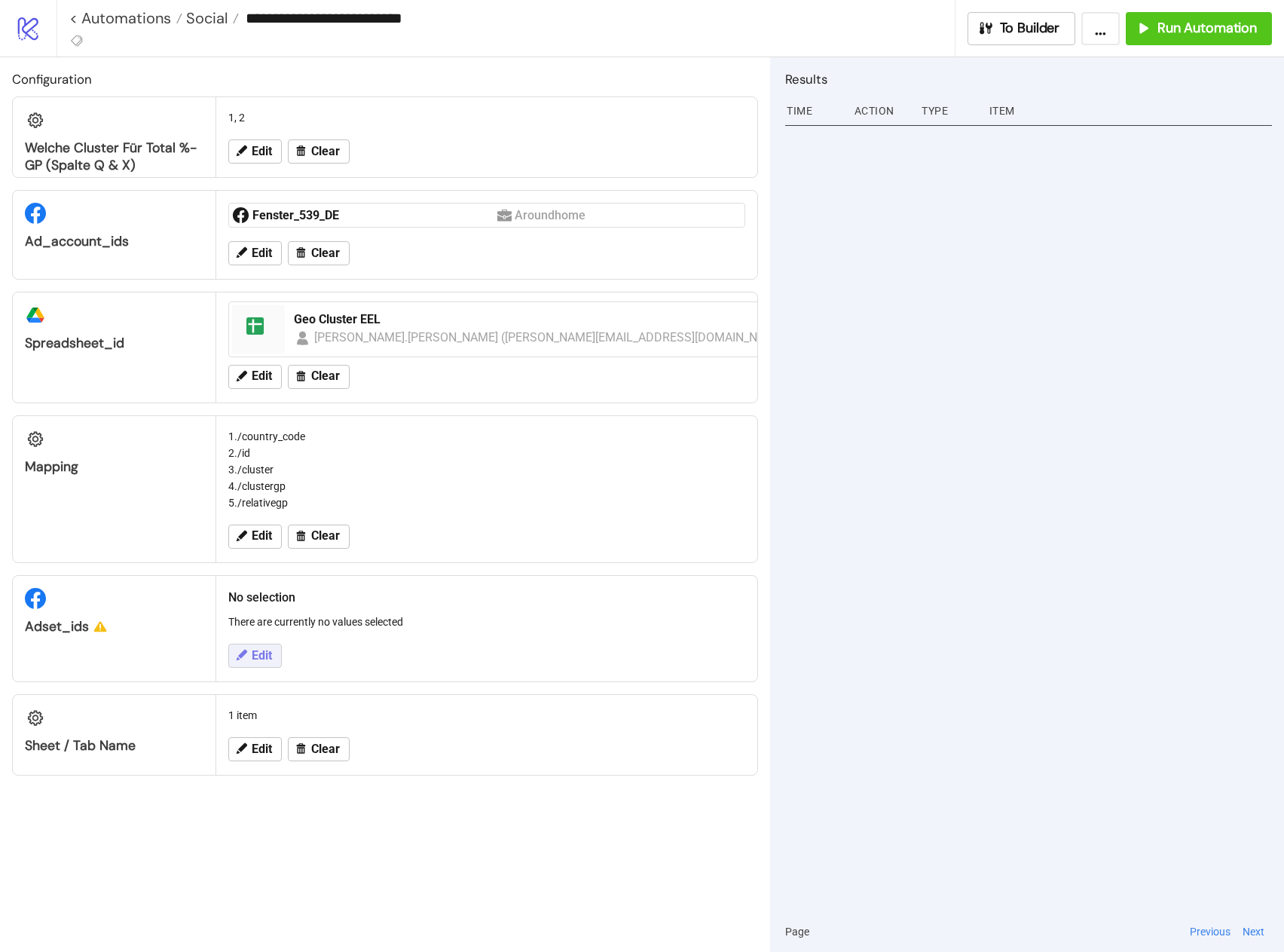
click at [256, 649] on span "Edit" at bounding box center [262, 655] width 20 height 14
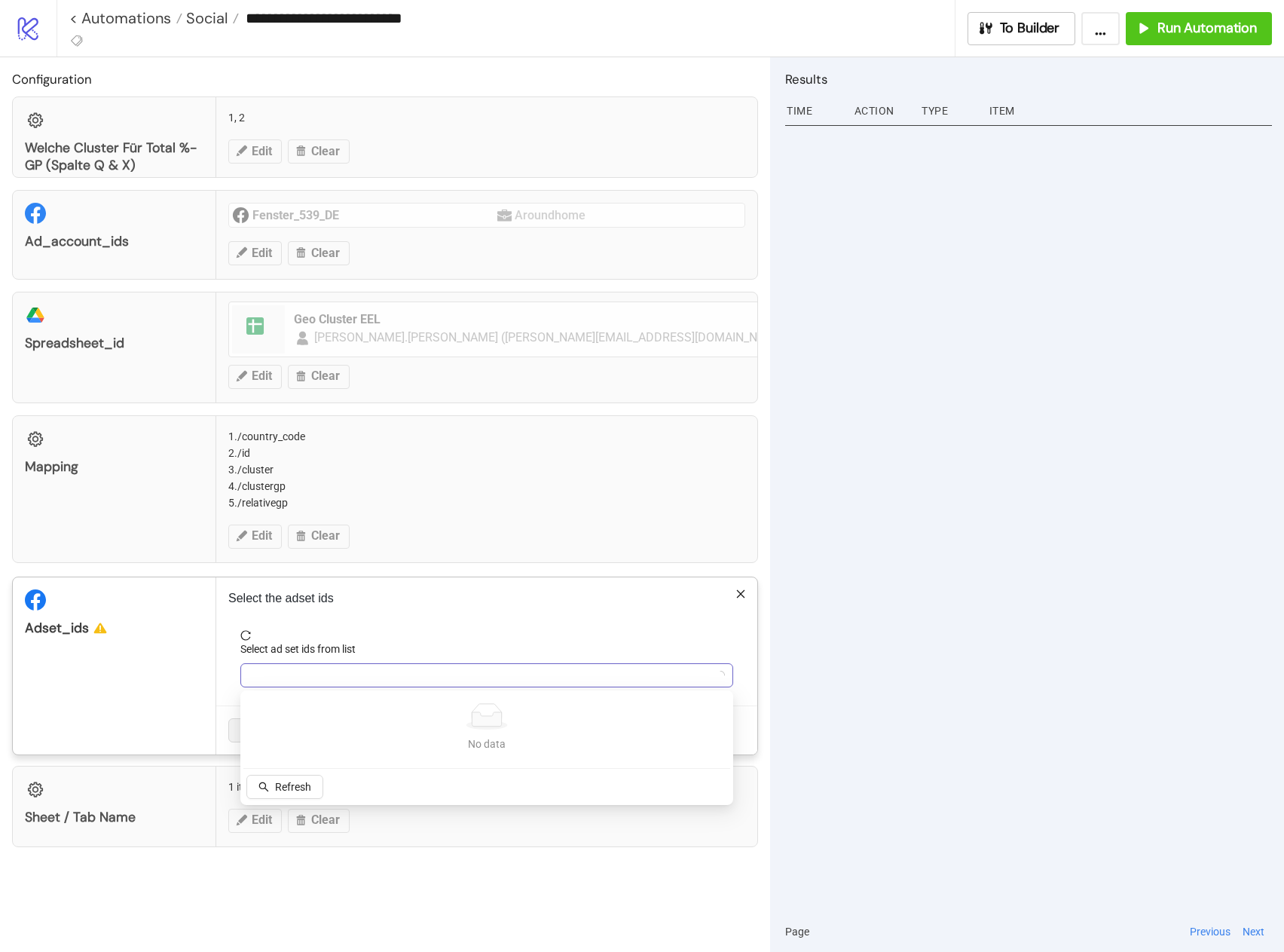
click at [269, 682] on div at bounding box center [479, 675] width 471 height 21
click at [264, 663] on div at bounding box center [487, 675] width 492 height 24
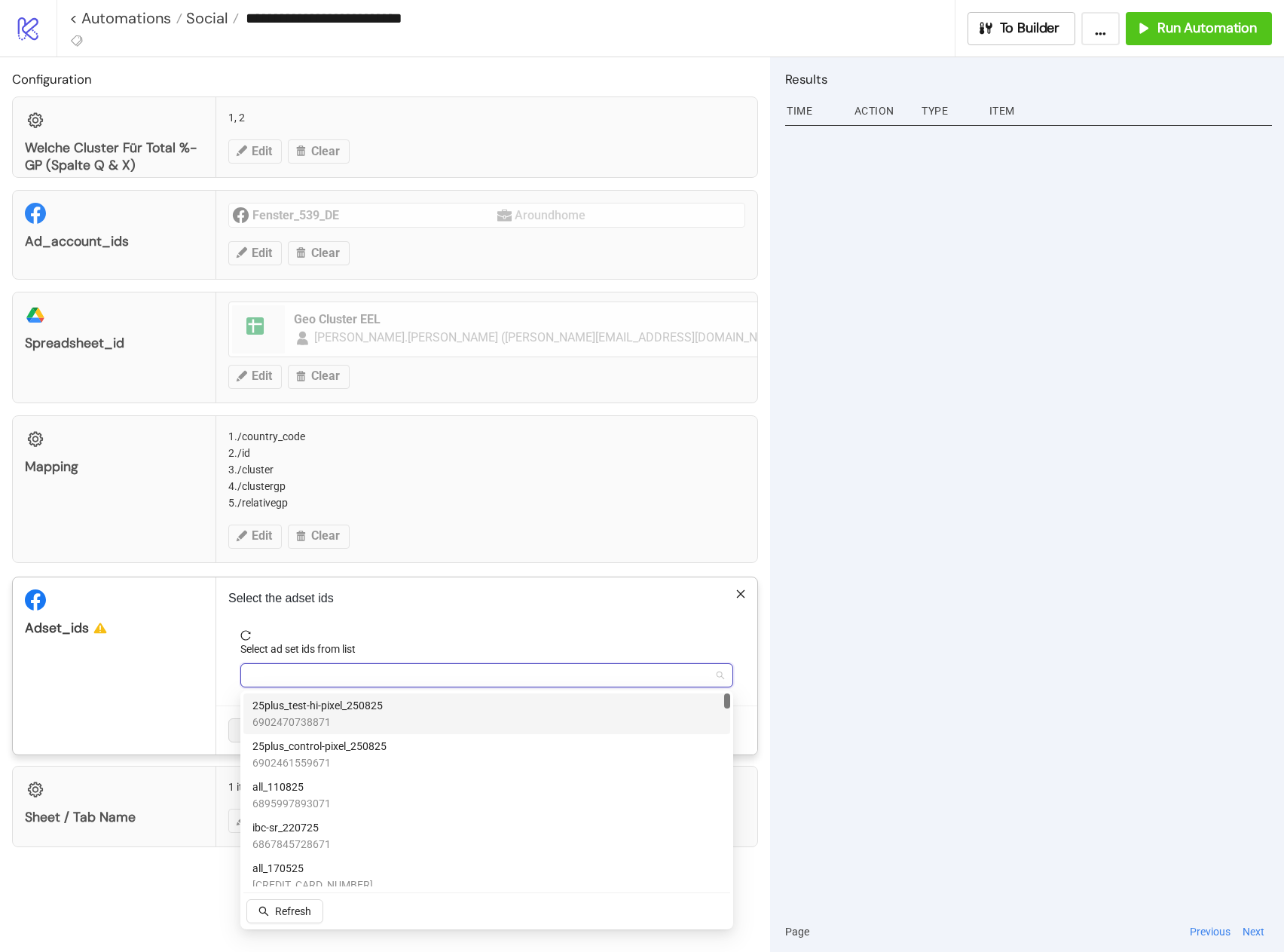
click at [467, 719] on div "25plus_test-hi-pixel_250825 6902470738871" at bounding box center [487, 713] width 469 height 33
click at [768, 648] on div "Configuration Welche Cluster für Total %-GP (Spalte Q & X) 1, 2 Edit Clear ad_a…" at bounding box center [385, 504] width 771 height 895
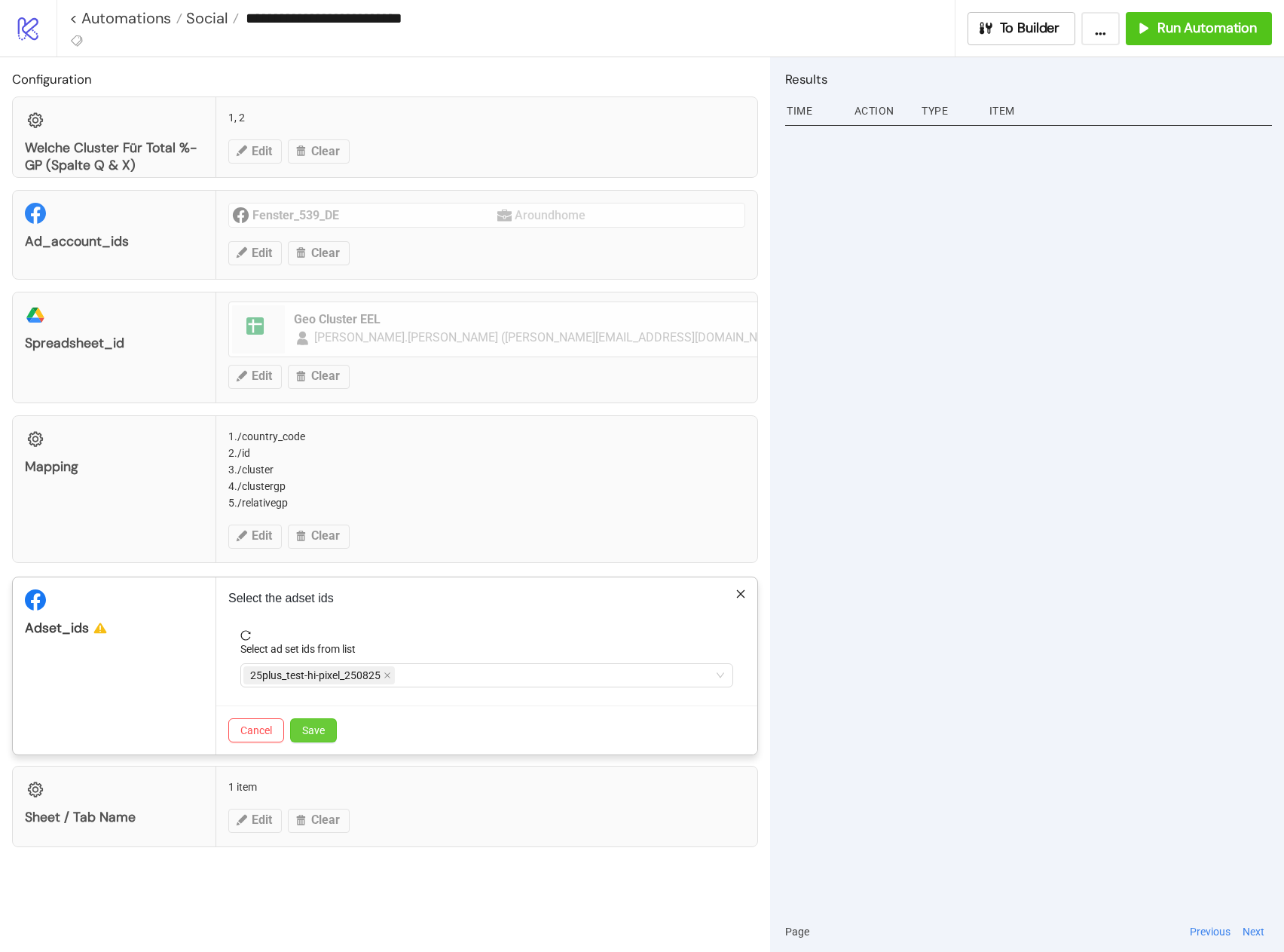
click at [302, 732] on button "Save" at bounding box center [313, 730] width 47 height 24
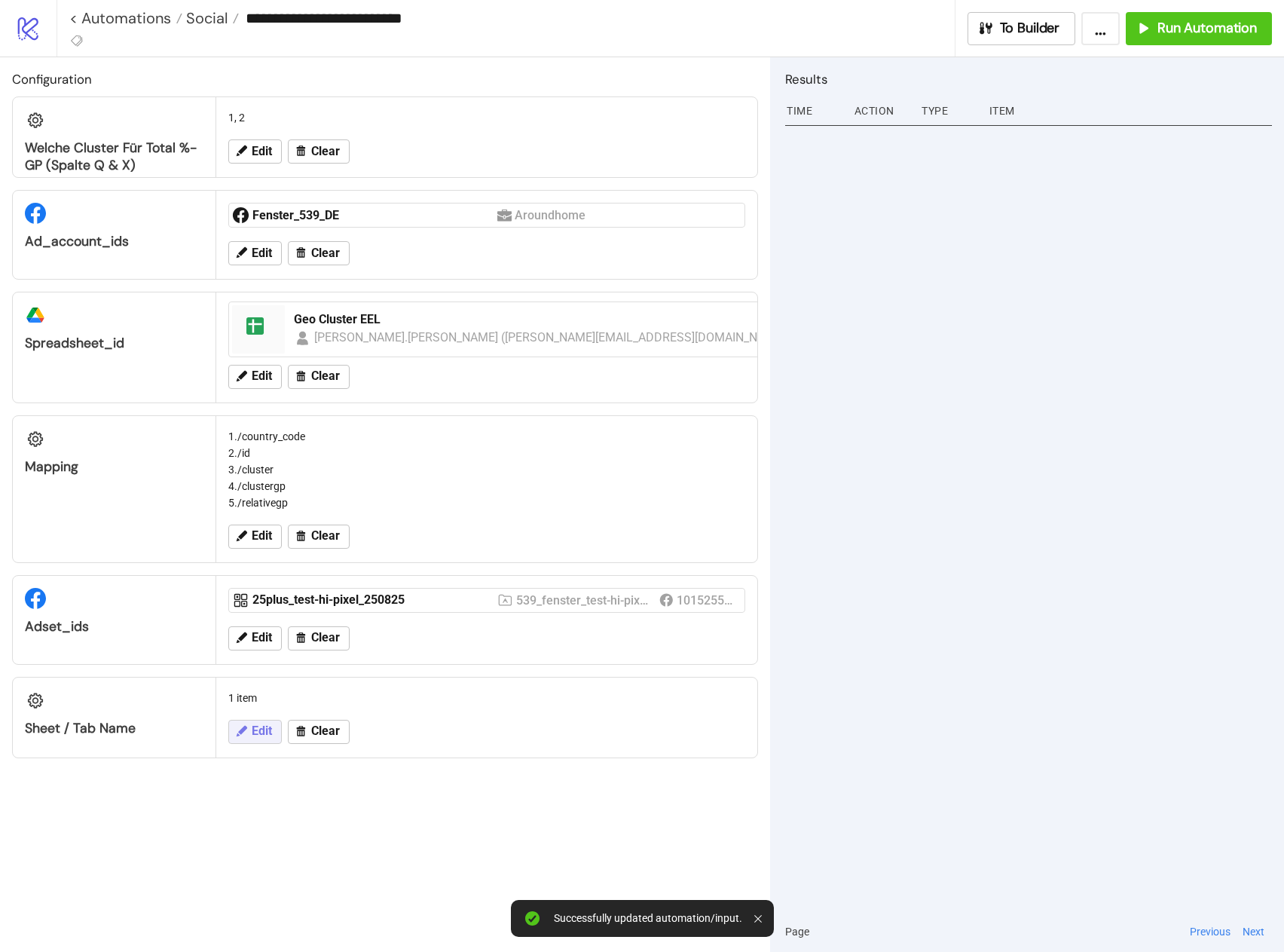
click at [267, 737] on span "Edit" at bounding box center [262, 730] width 20 height 14
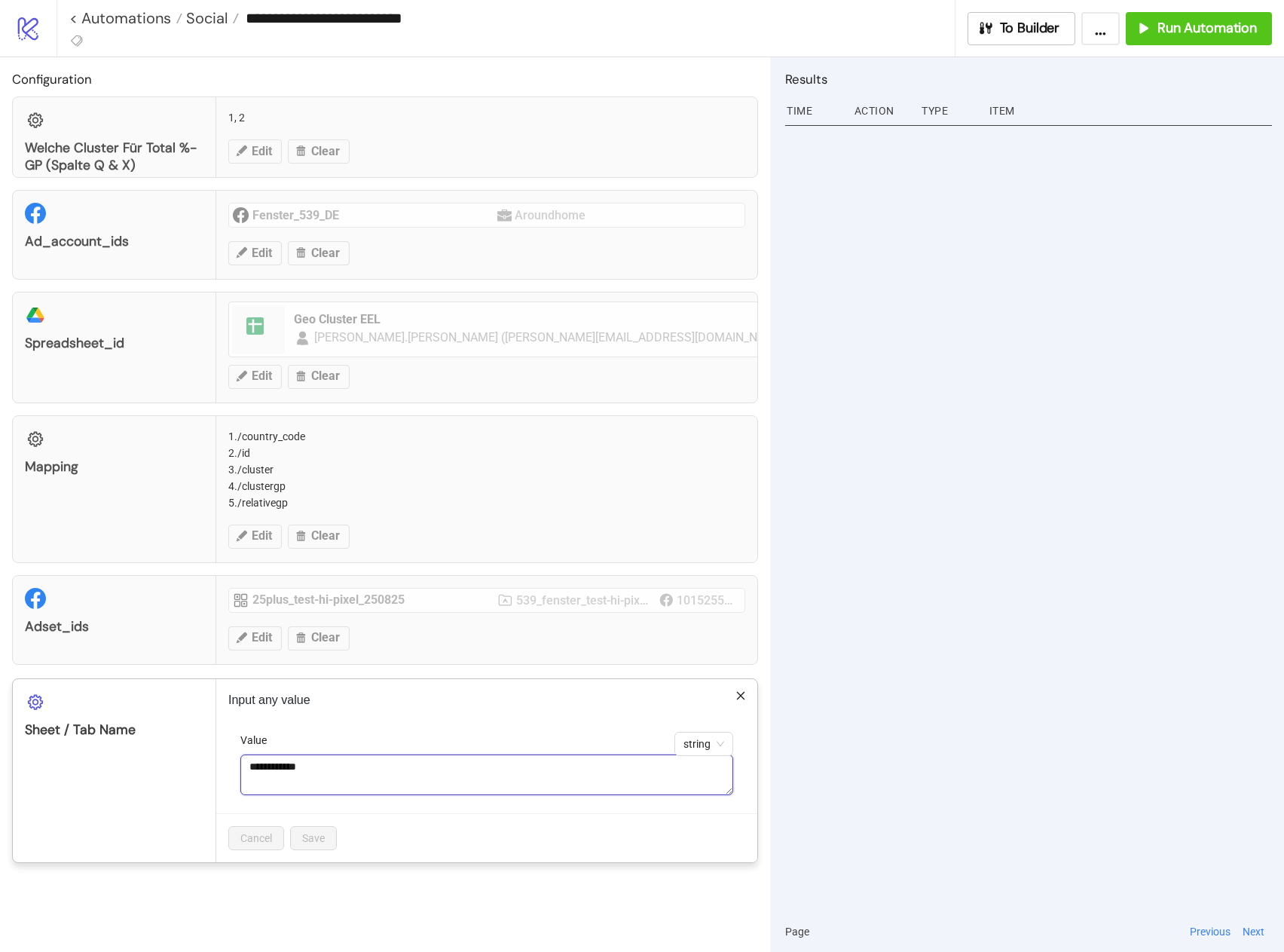
click at [279, 772] on textarea "**********" at bounding box center [487, 774] width 492 height 41
paste textarea
type textarea "**********"
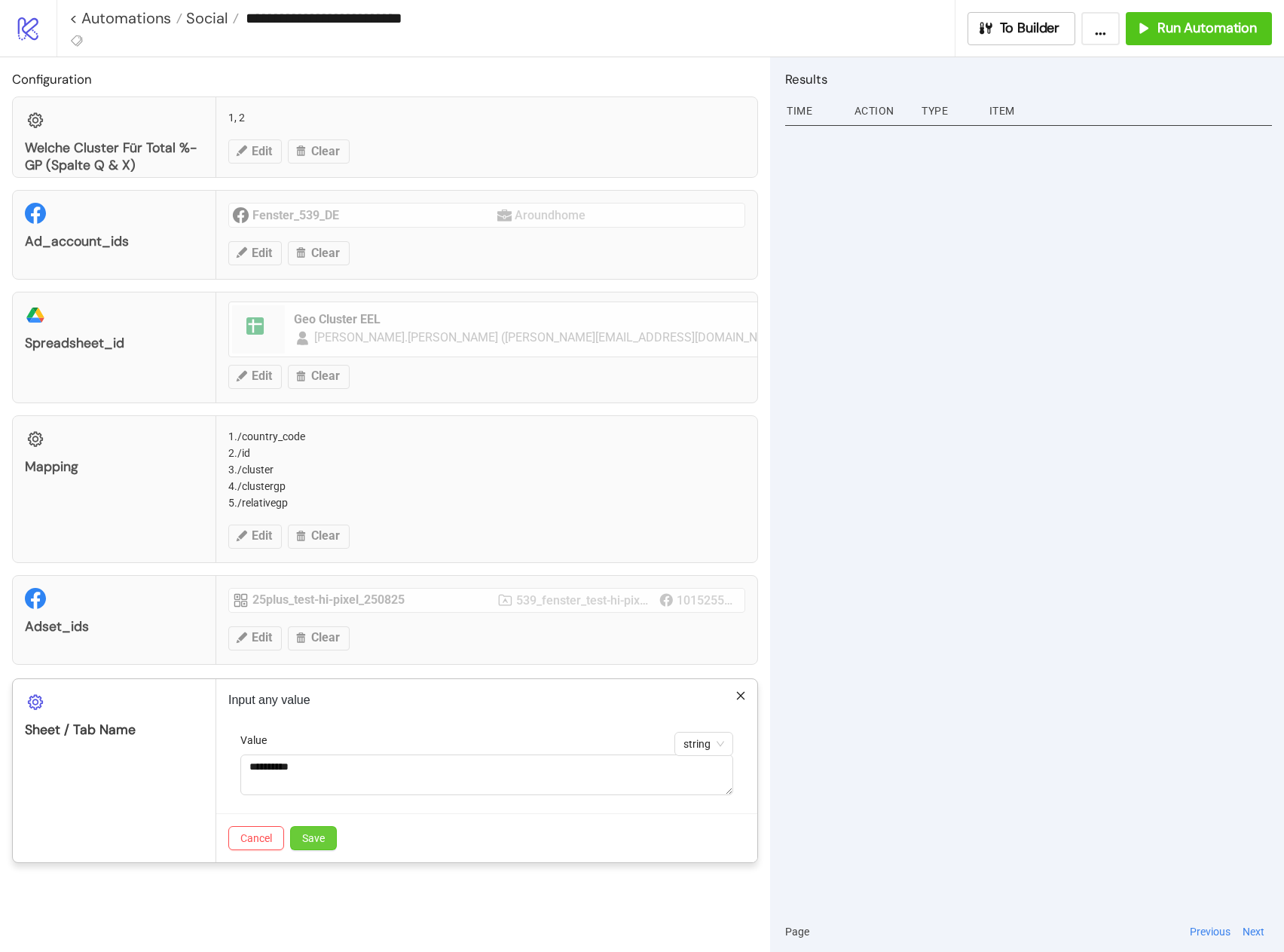
click at [318, 837] on span "Save" at bounding box center [313, 837] width 23 height 12
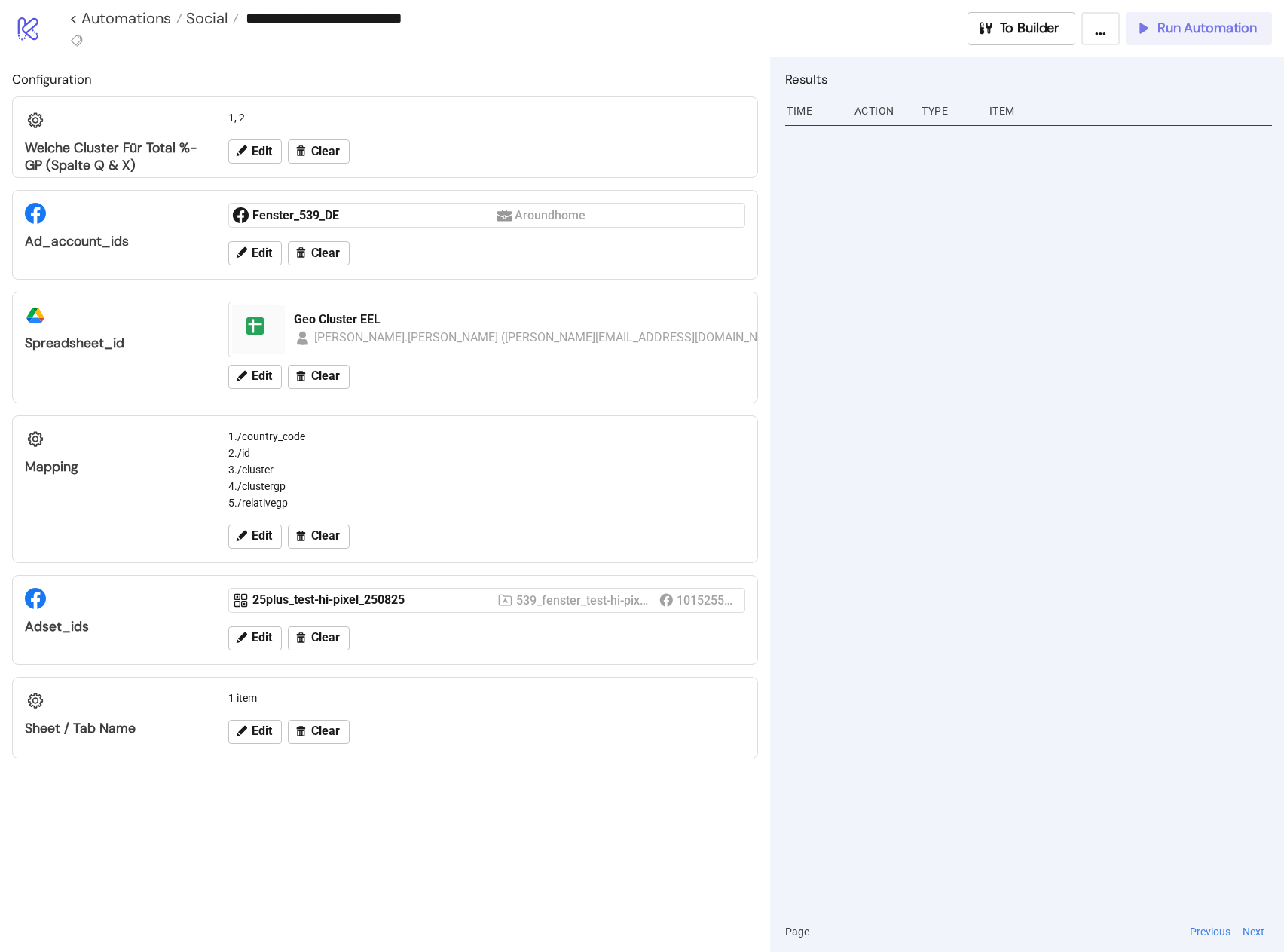
click at [1174, 33] on span "Run Automation" at bounding box center [1206, 27] width 99 height 17
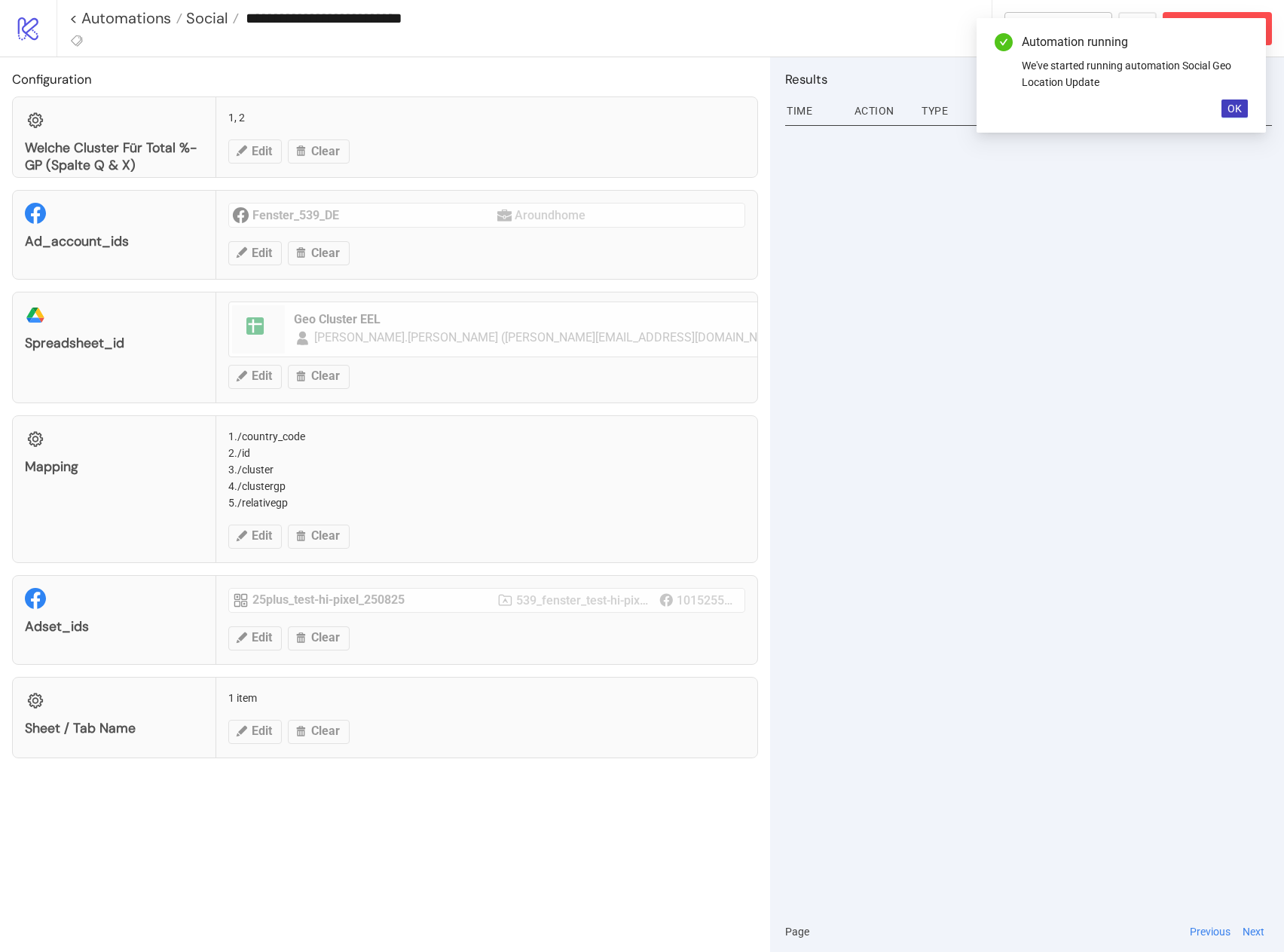
drag, startPoint x: 1230, startPoint y: 107, endPoint x: 1220, endPoint y: 124, distance: 19.7
click at [1230, 109] on span "OK" at bounding box center [1235, 108] width 15 height 12
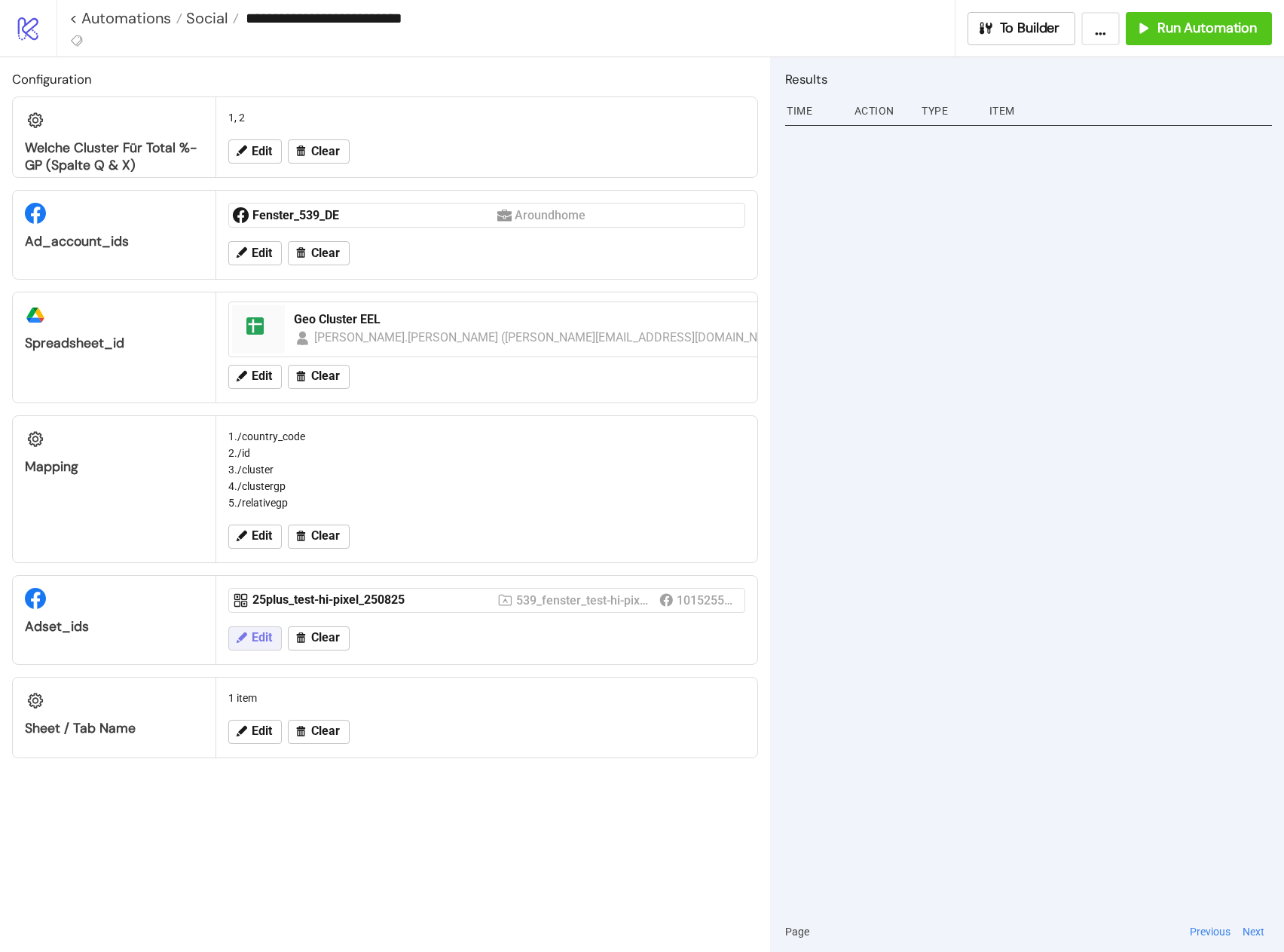
click at [266, 634] on span "Edit" at bounding box center [262, 637] width 20 height 14
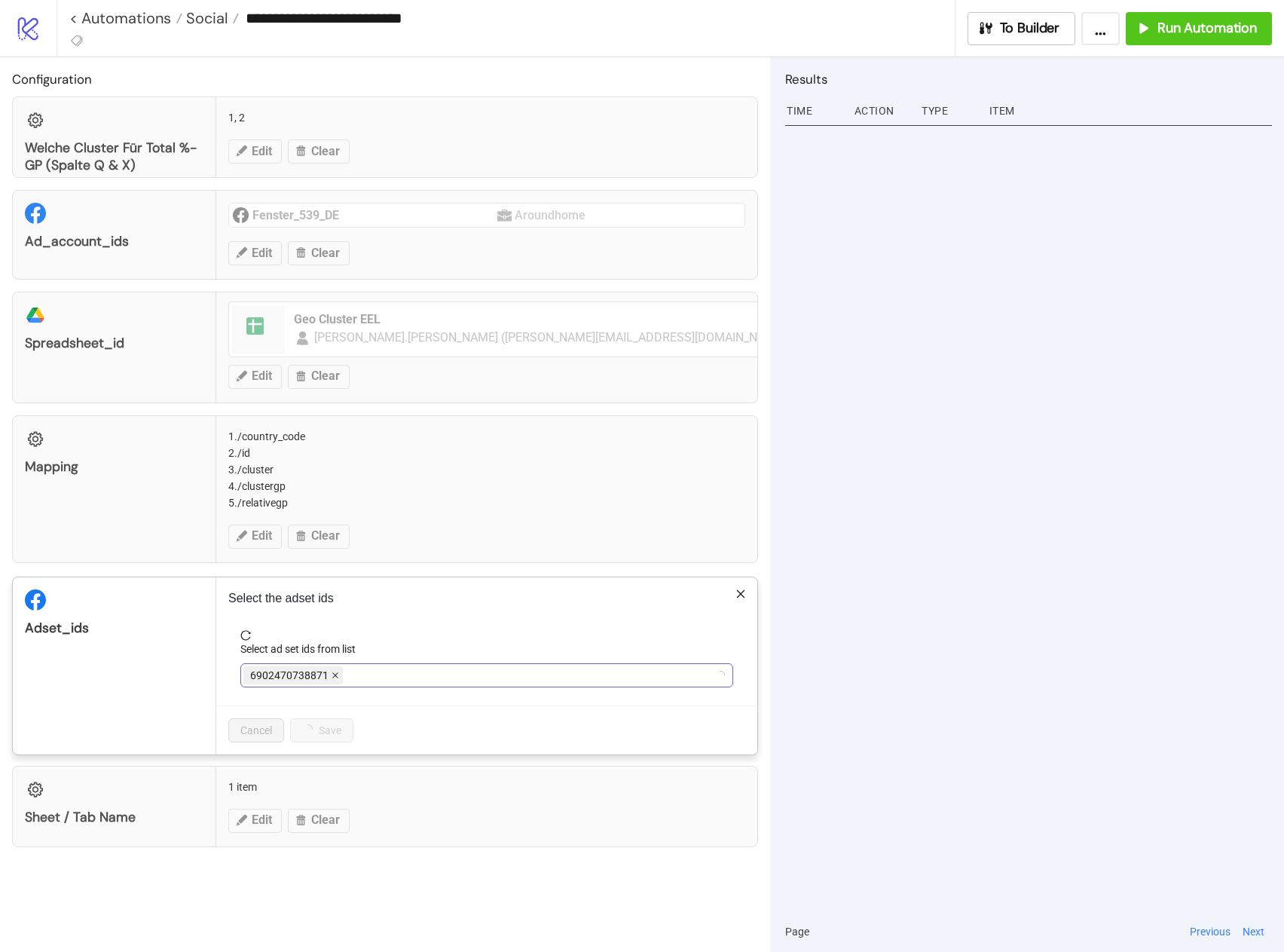
click at [336, 673] on icon "close" at bounding box center [336, 675] width 7 height 7
click at [324, 675] on div at bounding box center [479, 675] width 471 height 21
click at [388, 678] on icon "close" at bounding box center [388, 675] width 7 height 7
click at [345, 680] on div at bounding box center [479, 675] width 471 height 21
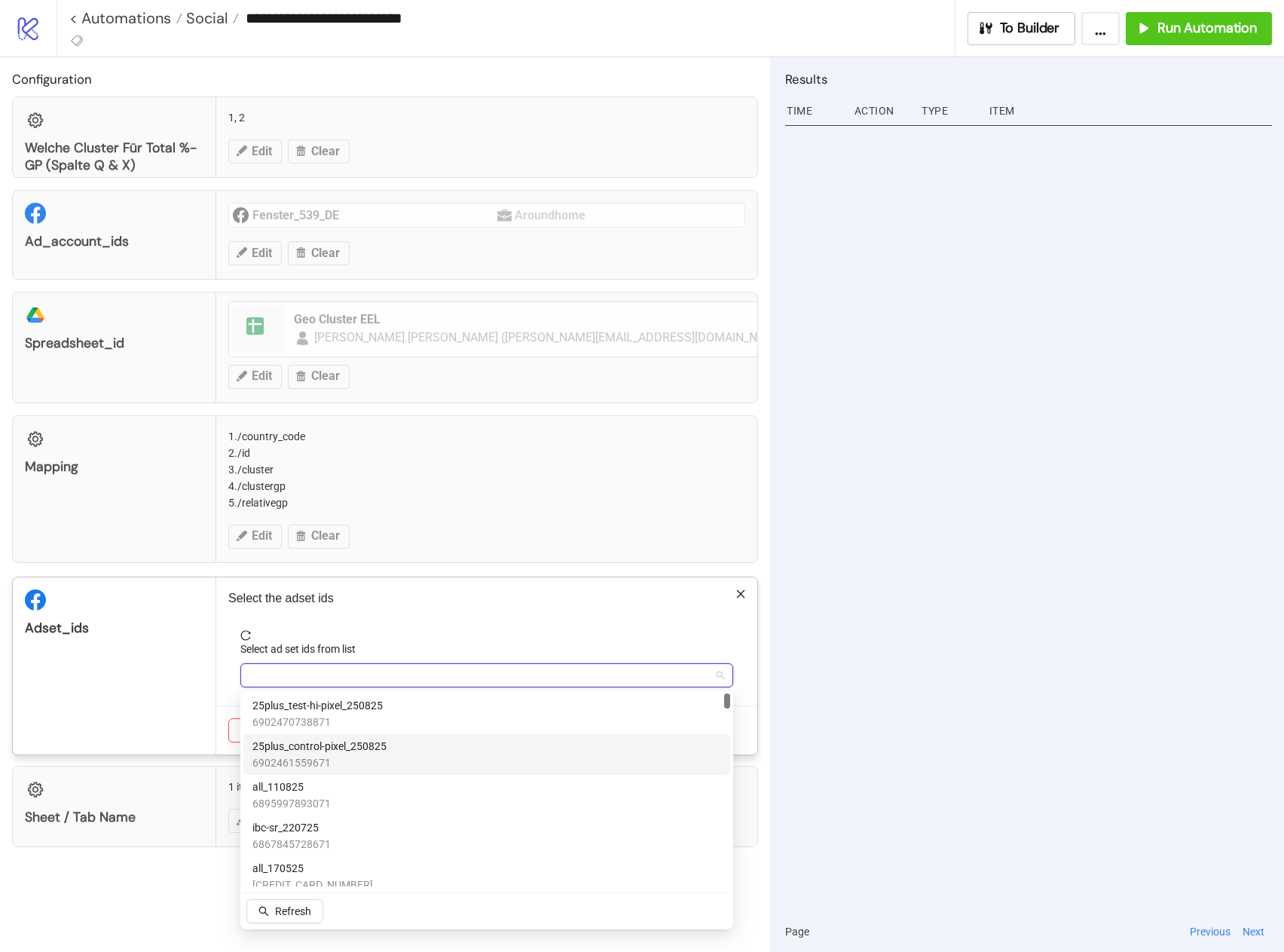
click at [362, 743] on span "25plus_control-pixel_250825" at bounding box center [319, 746] width 134 height 16
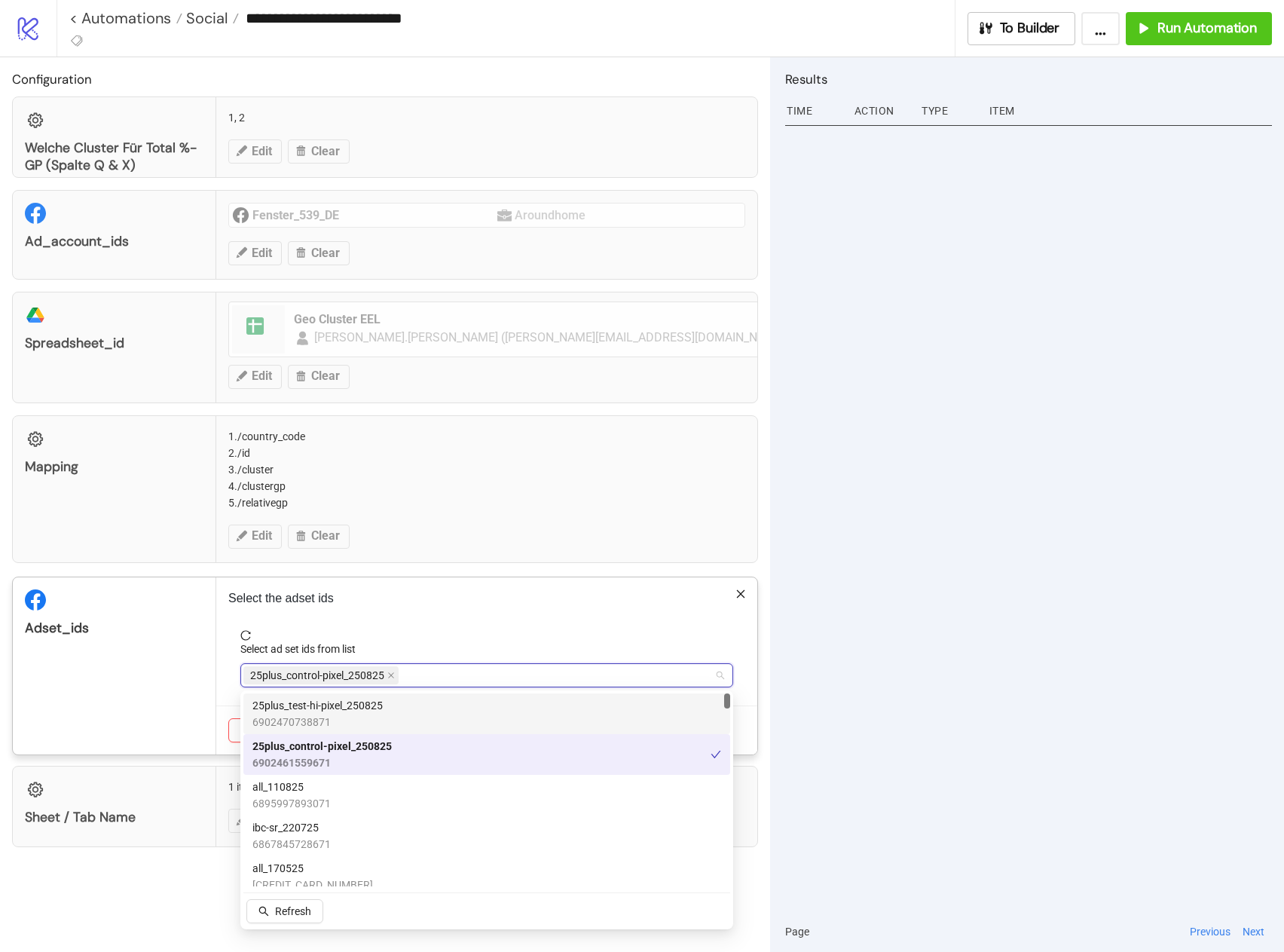
click at [218, 685] on div "Select the adset ids Select ad set ids from list 25plus_control-pixel_250825 Ca…" at bounding box center [486, 666] width 541 height 177
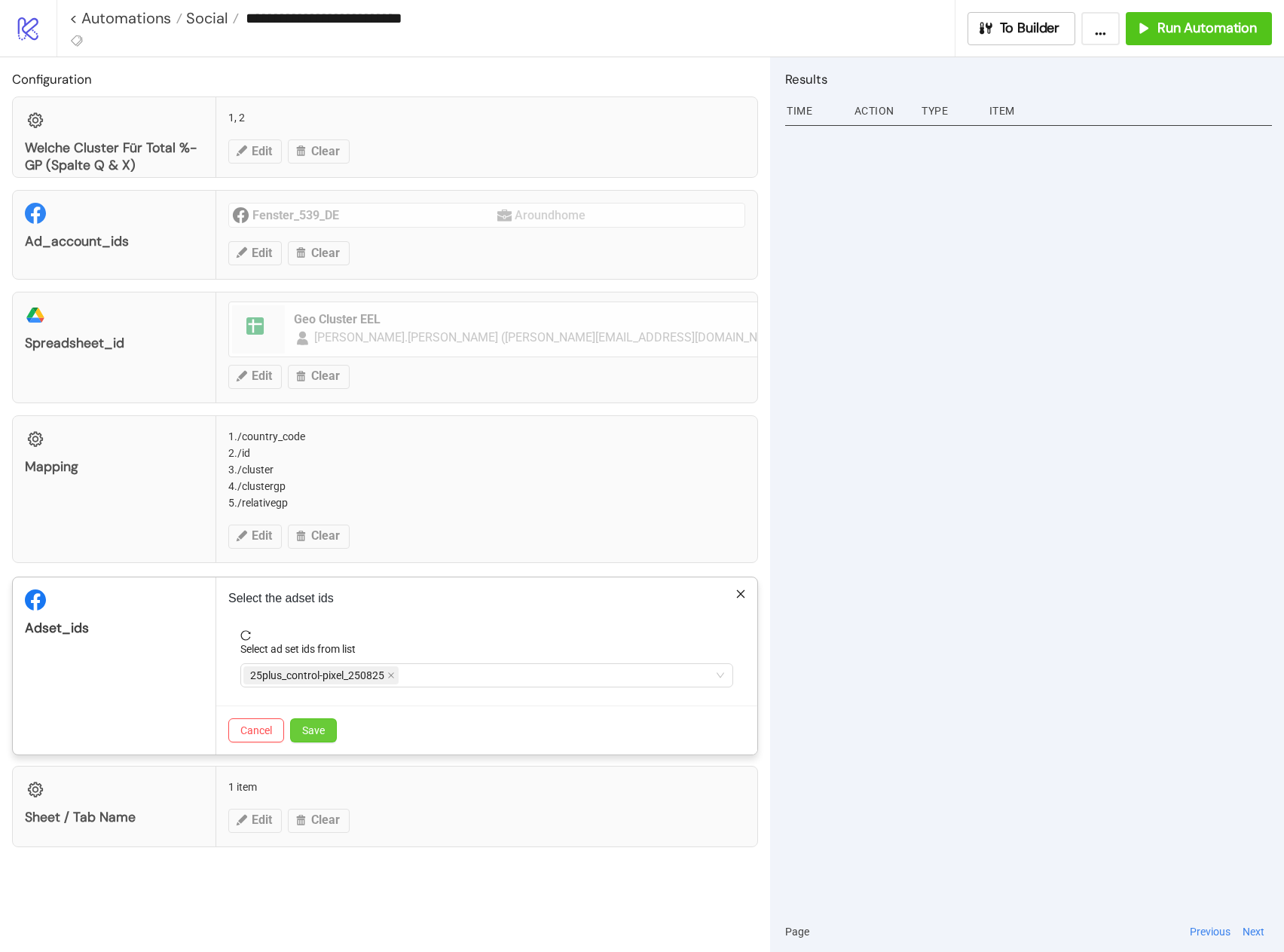
click at [303, 724] on span "Save" at bounding box center [313, 730] width 23 height 12
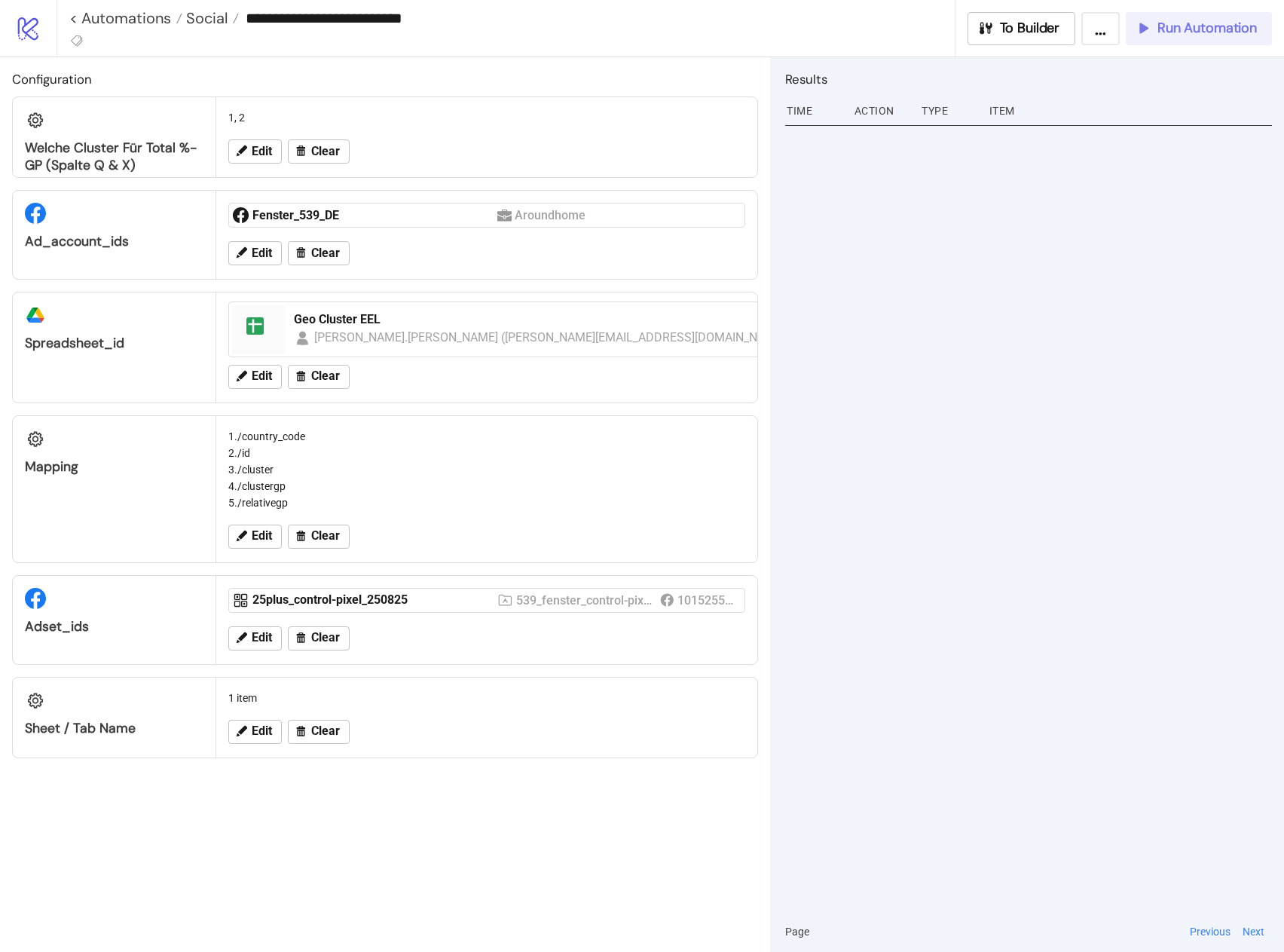
click at [1141, 28] on icon "button" at bounding box center [1142, 28] width 15 height 15
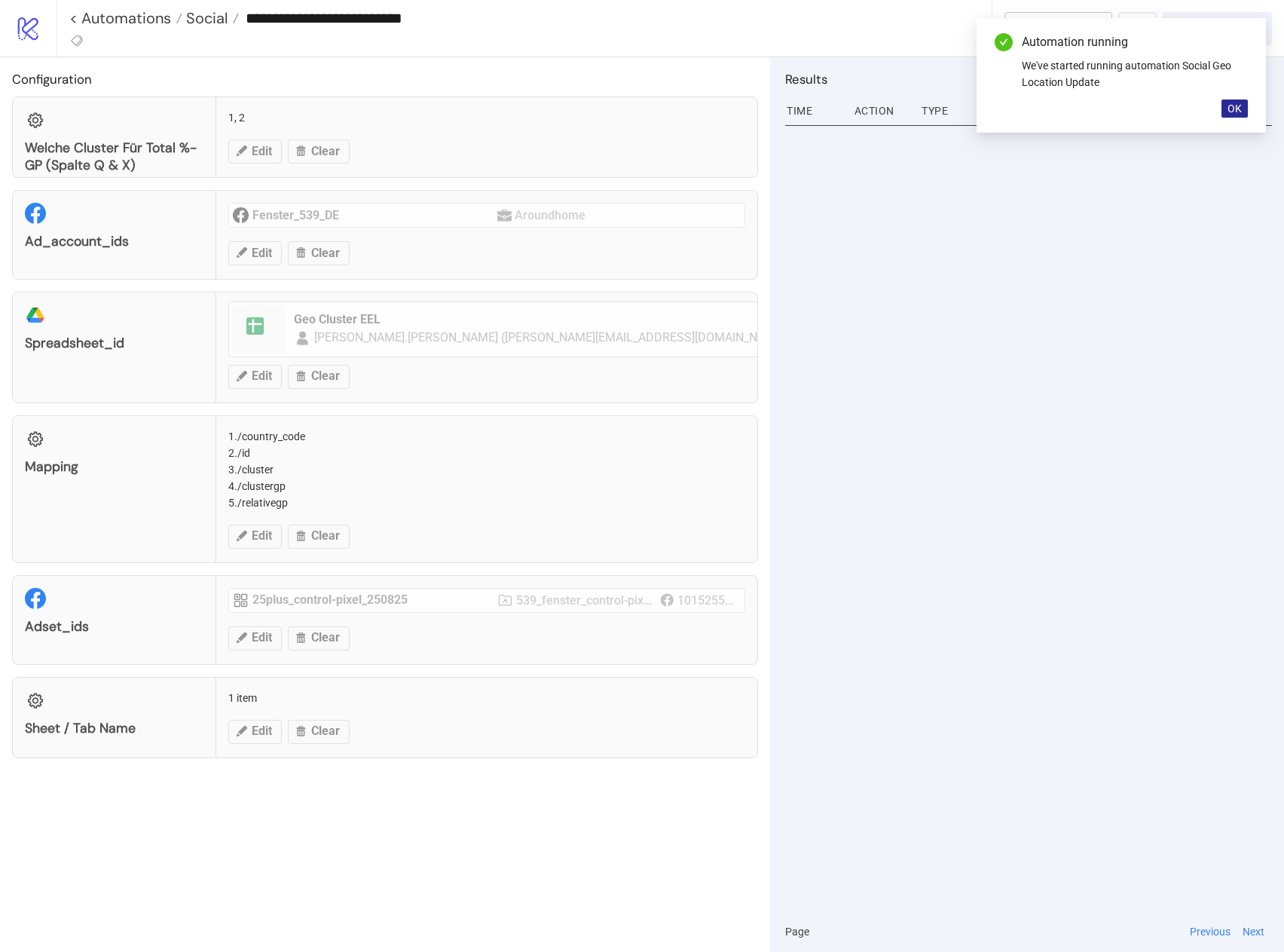
click at [1237, 110] on span "OK" at bounding box center [1235, 108] width 15 height 12
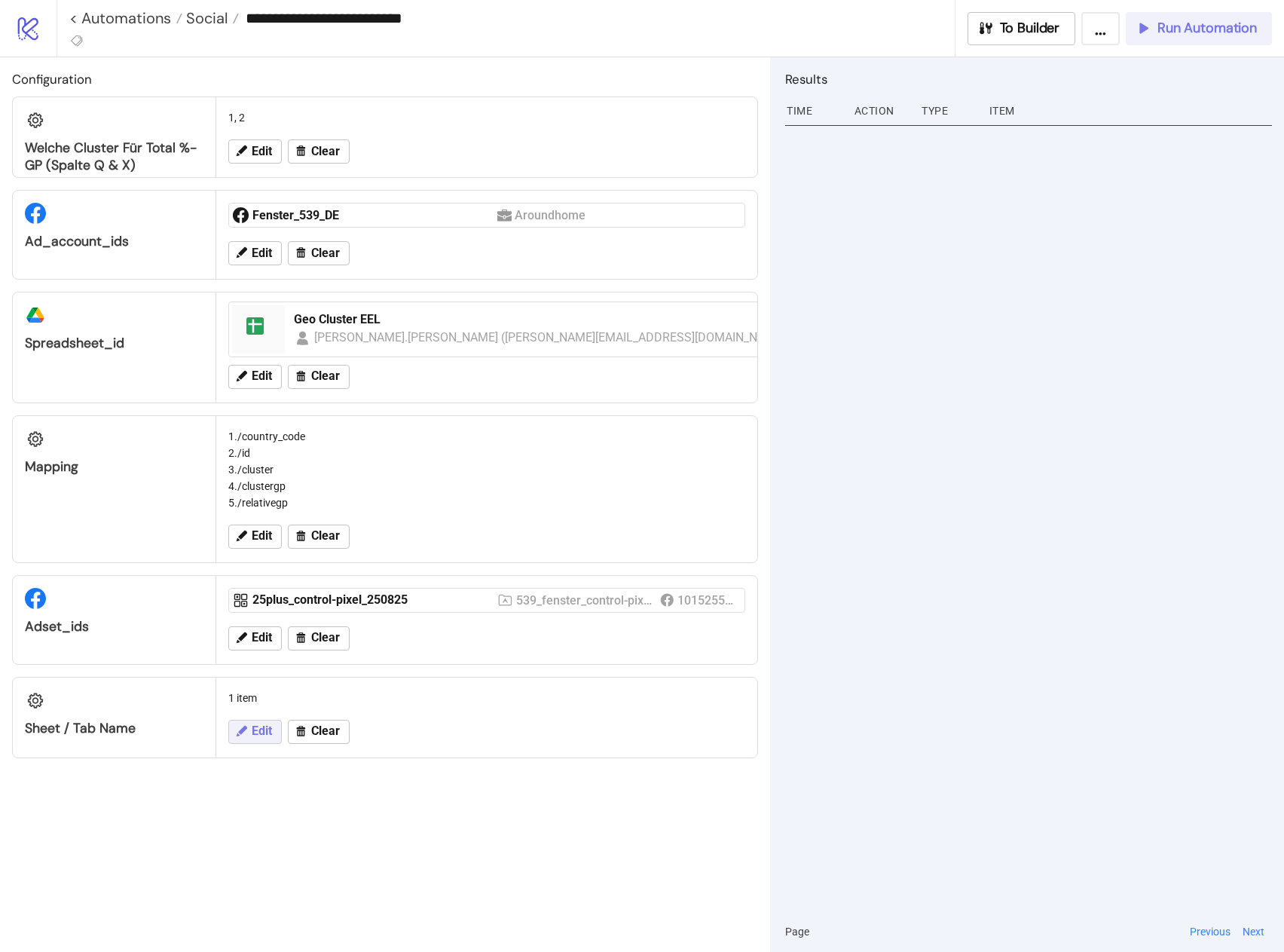
click at [270, 735] on span "Edit" at bounding box center [262, 730] width 20 height 14
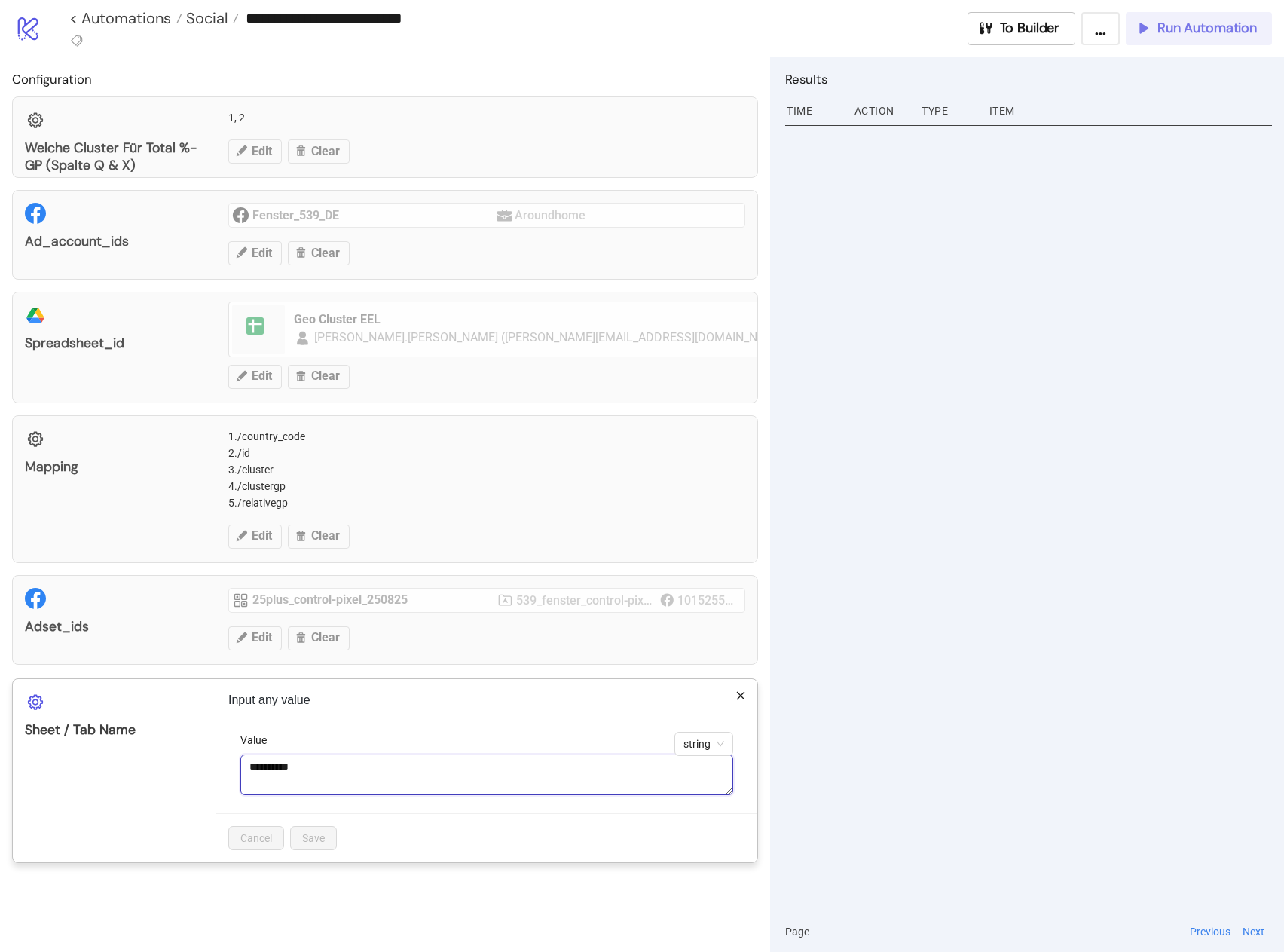
click at [312, 779] on textarea "**********" at bounding box center [487, 774] width 492 height 41
click at [432, 818] on div "Cancel Save" at bounding box center [486, 838] width 541 height 49
